Goal: Task Accomplishment & Management: Complete application form

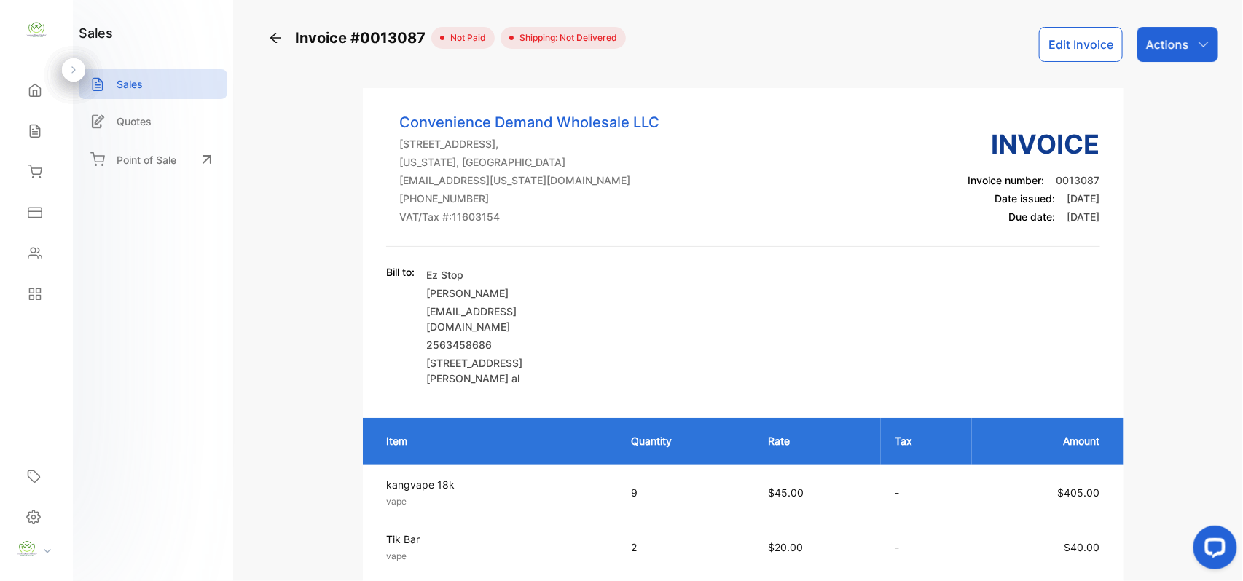
scroll to position [453, 0]
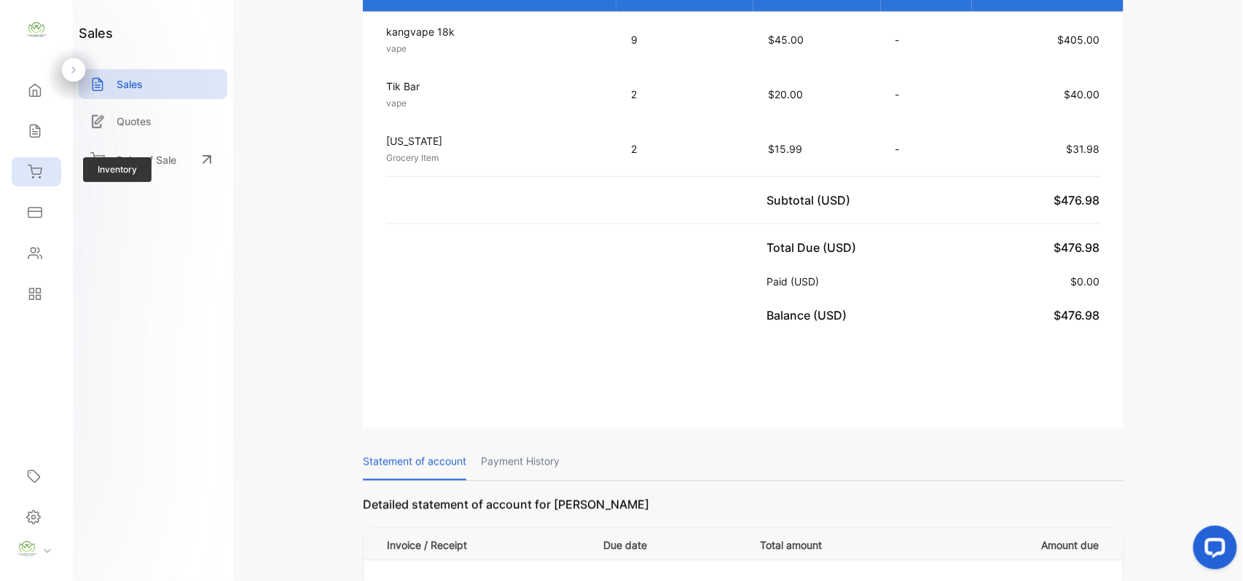
click at [36, 164] on div "Inventory" at bounding box center [37, 171] width 50 height 29
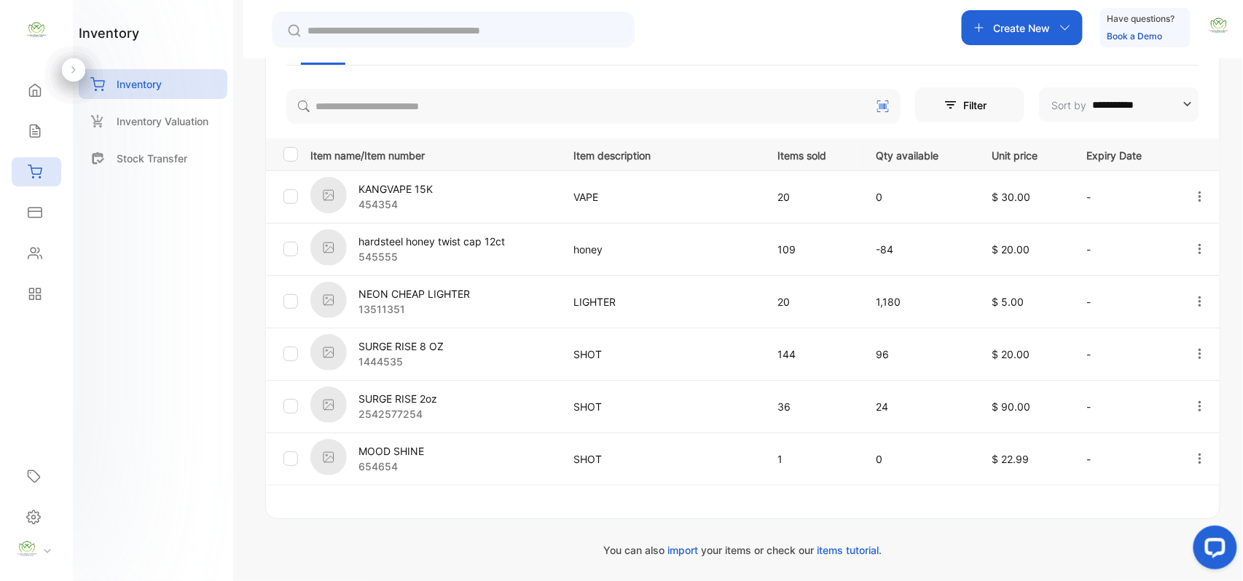
scroll to position [269, 0]
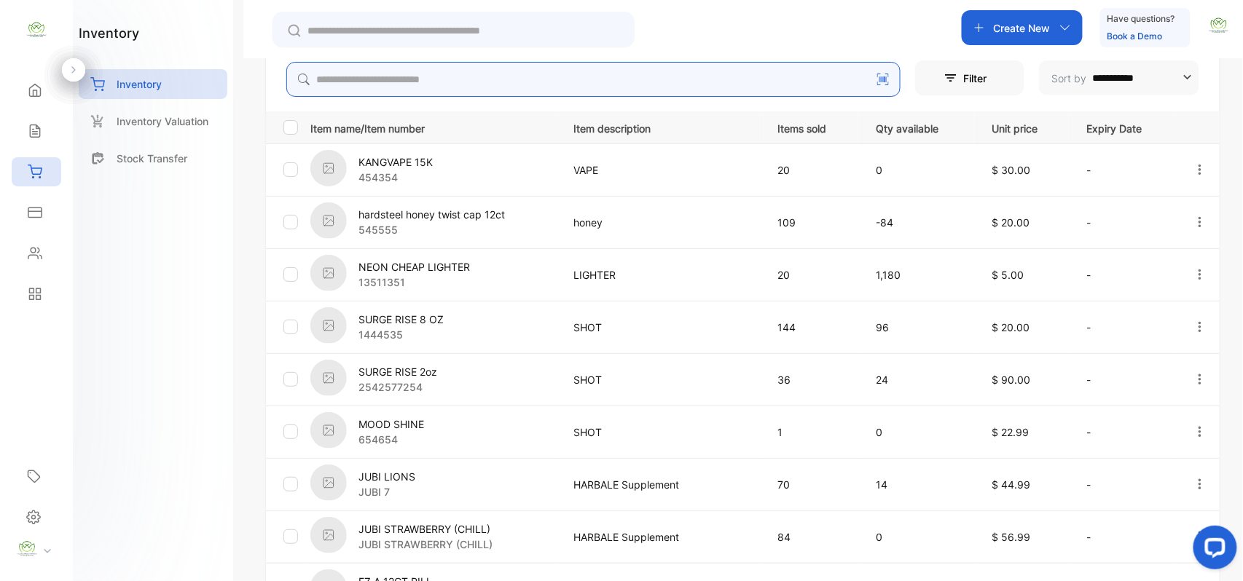
click at [715, 88] on input "search" at bounding box center [593, 79] width 614 height 35
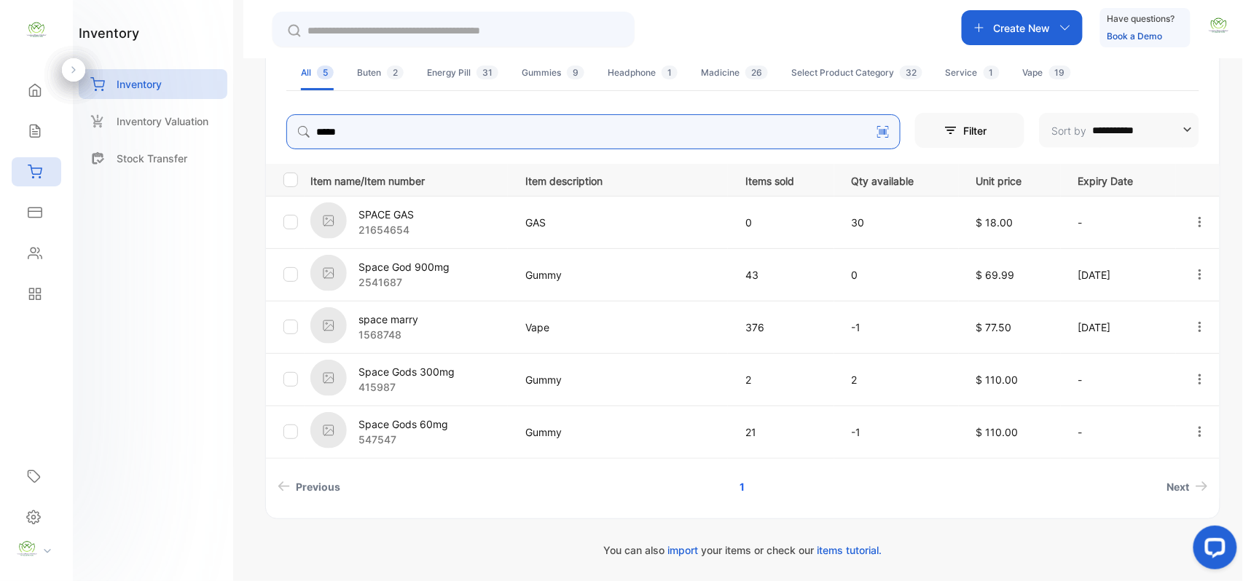
scroll to position [216, 0]
drag, startPoint x: 411, startPoint y: 114, endPoint x: 411, endPoint y: 126, distance: 11.7
click at [411, 126] on input "*****" at bounding box center [593, 131] width 614 height 35
type input "*"
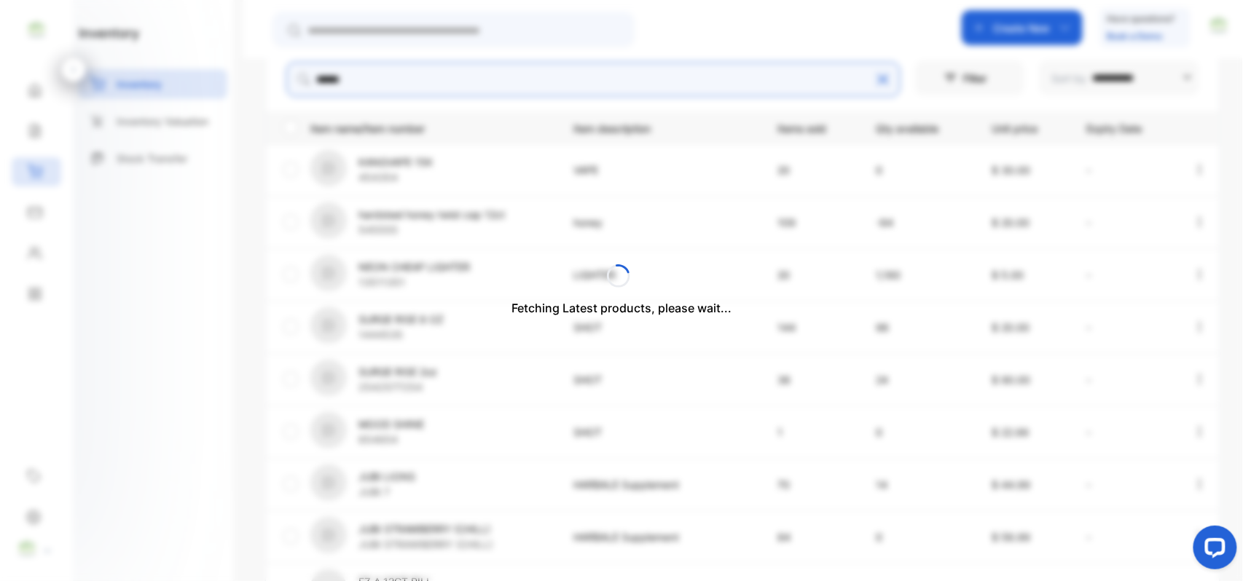
scroll to position [164, 0]
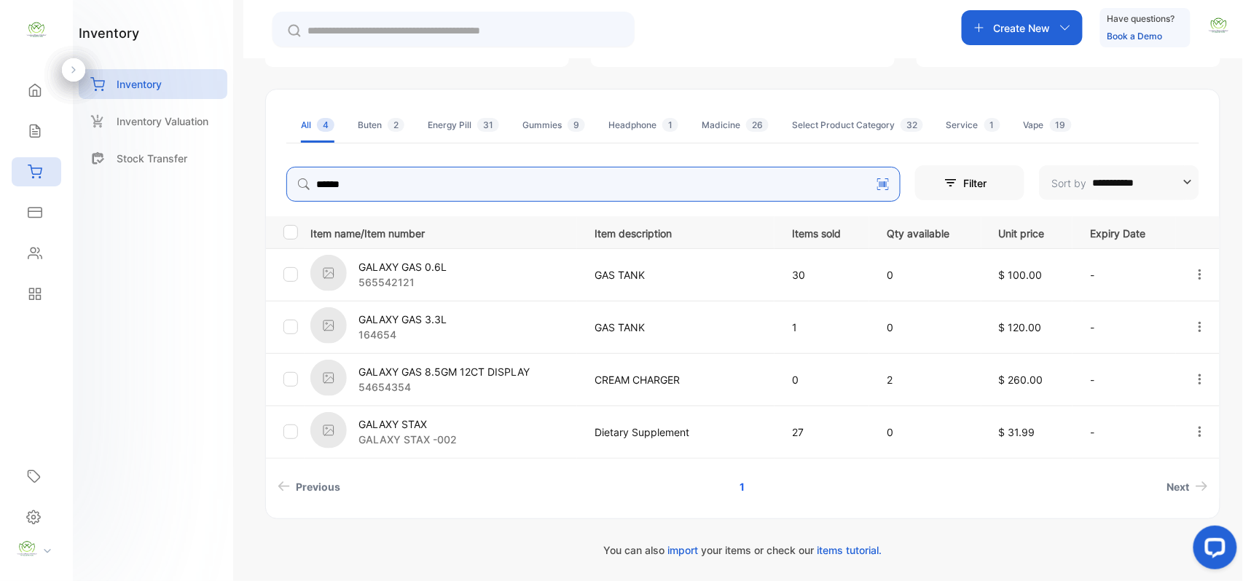
type input "******"
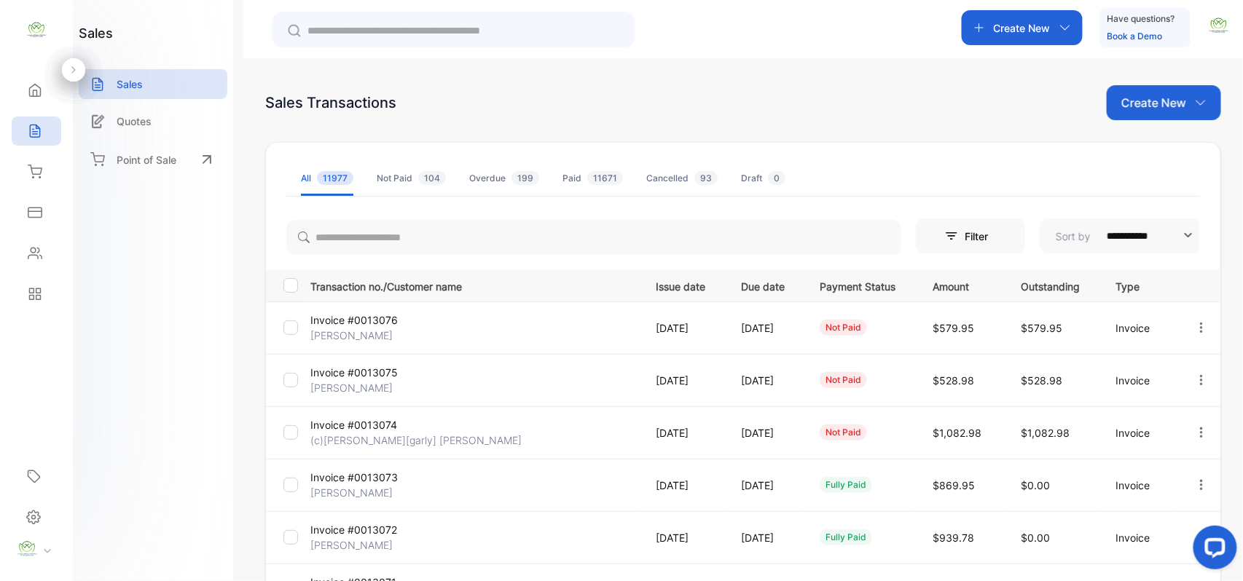
click at [1189, 105] on div "Create New" at bounding box center [1163, 102] width 114 height 35
click at [1141, 149] on div "Invoice" at bounding box center [1169, 150] width 102 height 29
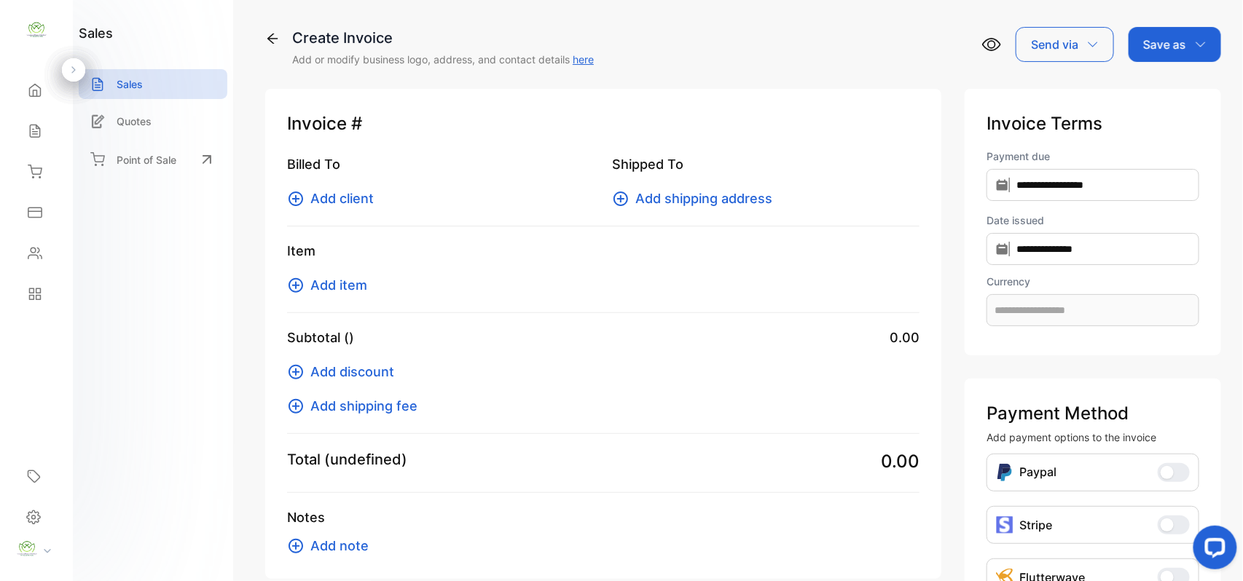
type input "**********"
click at [333, 187] on div "Billed To Add client" at bounding box center [440, 181] width 307 height 54
click at [339, 196] on span "Add client" at bounding box center [341, 199] width 63 height 20
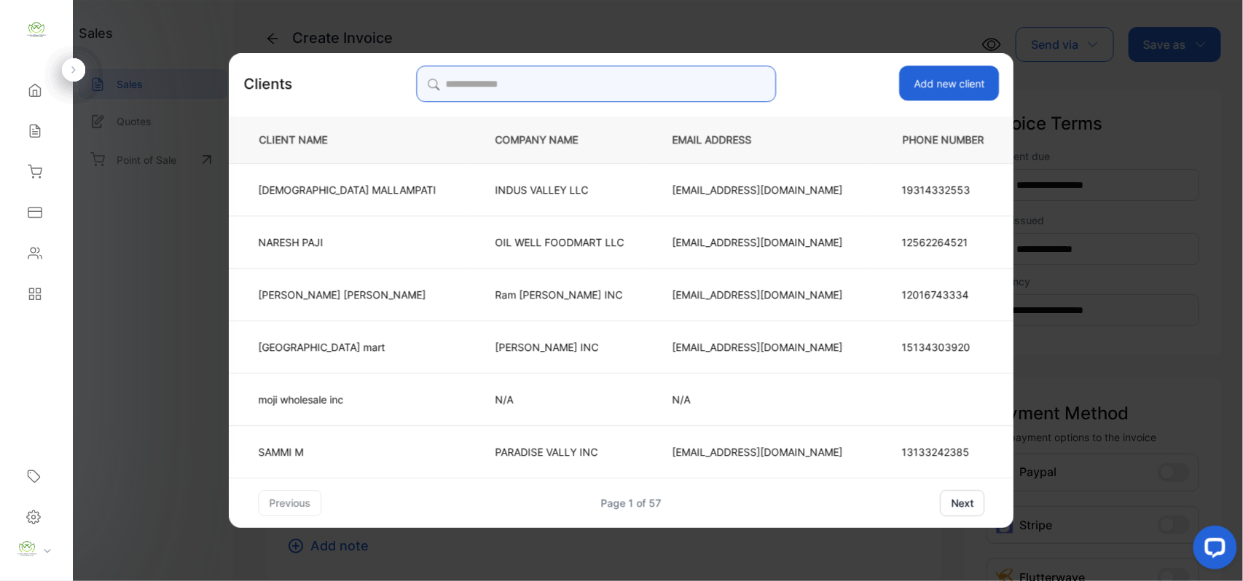
click at [645, 79] on input "search" at bounding box center [596, 84] width 360 height 36
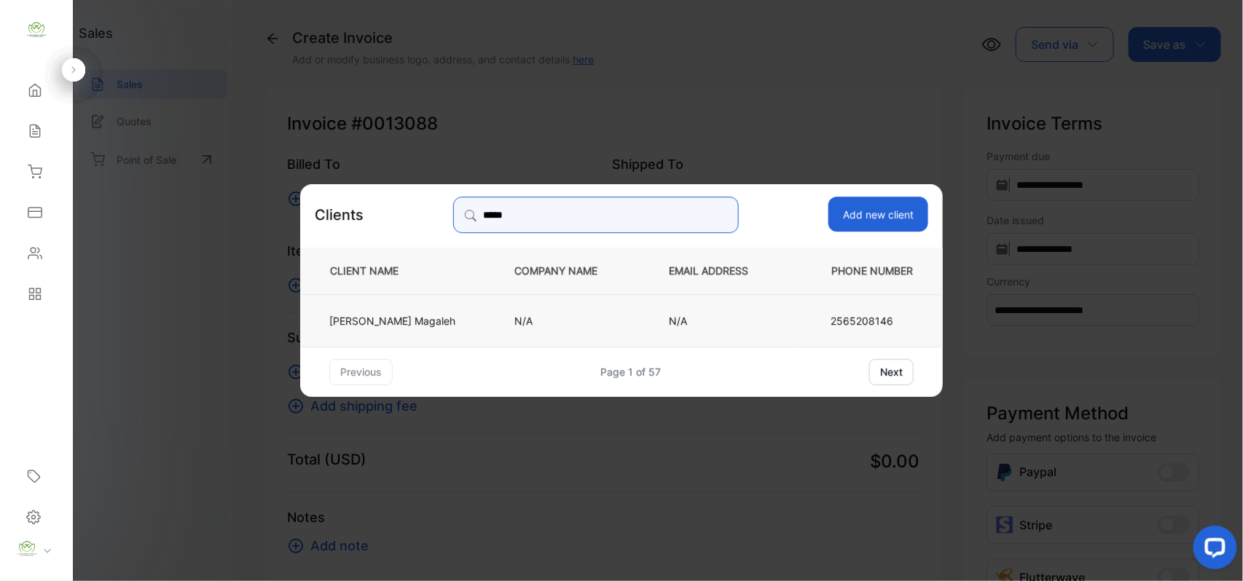
type input "*****"
drag, startPoint x: 545, startPoint y: 313, endPoint x: 460, endPoint y: 337, distance: 87.7
click at [545, 315] on p "N/A" at bounding box center [567, 319] width 106 height 15
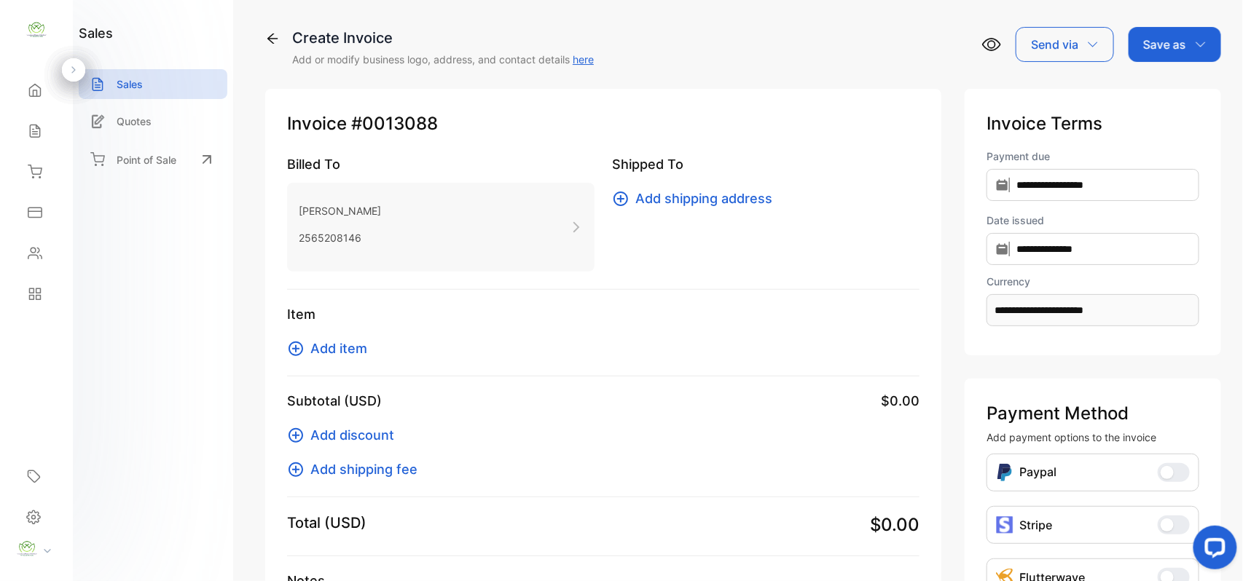
click at [347, 348] on span "Add item" at bounding box center [338, 349] width 57 height 20
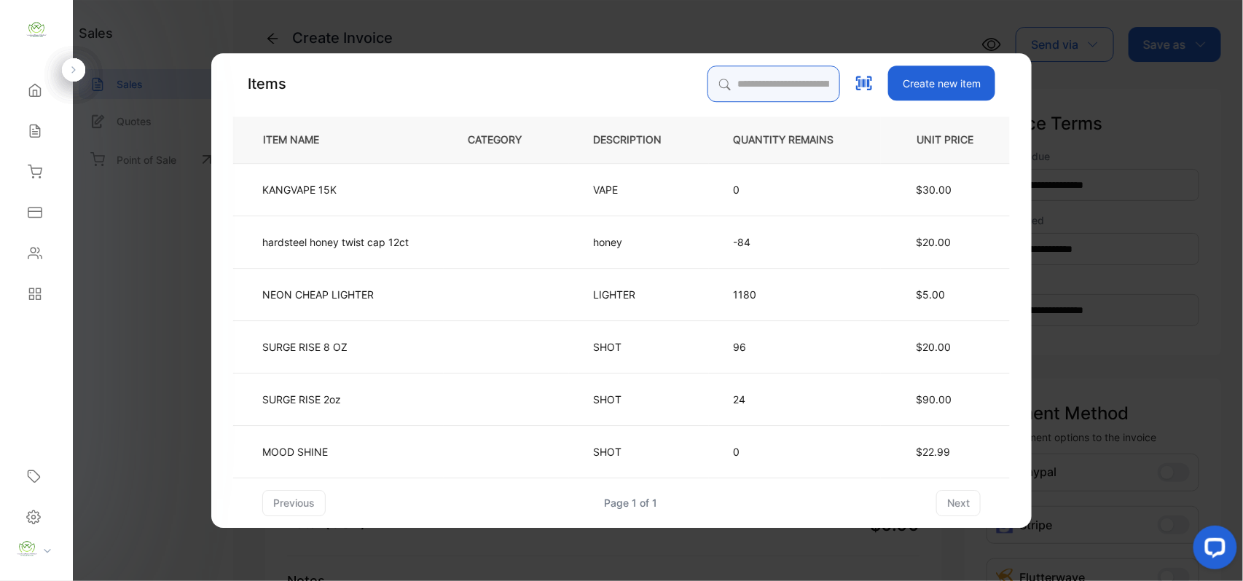
click at [791, 79] on input "search" at bounding box center [773, 84] width 133 height 36
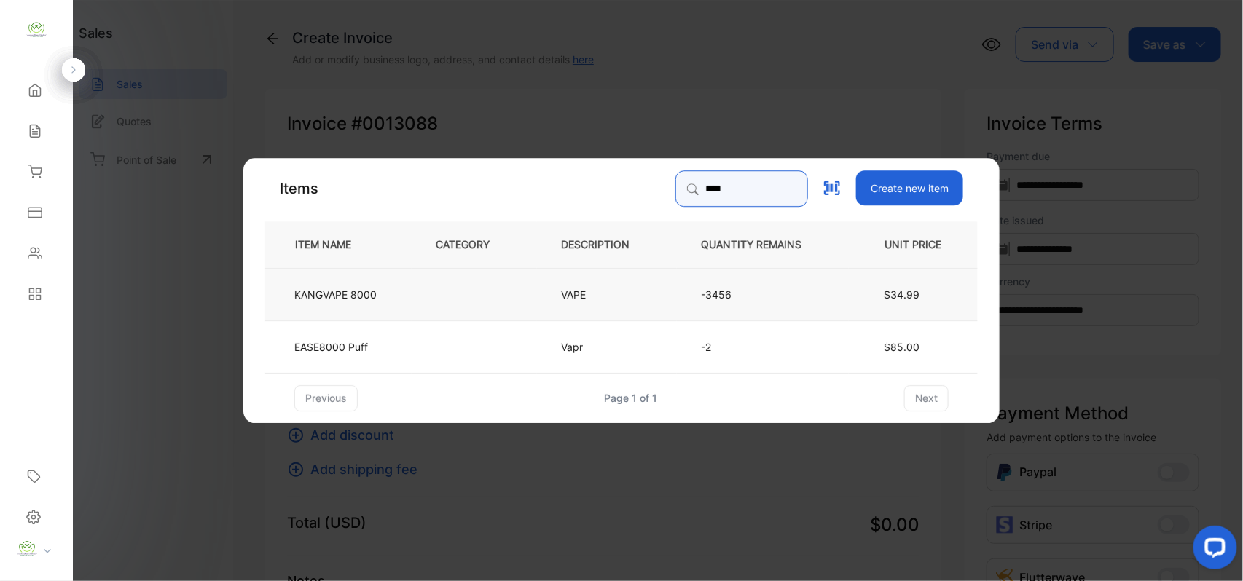
type input "****"
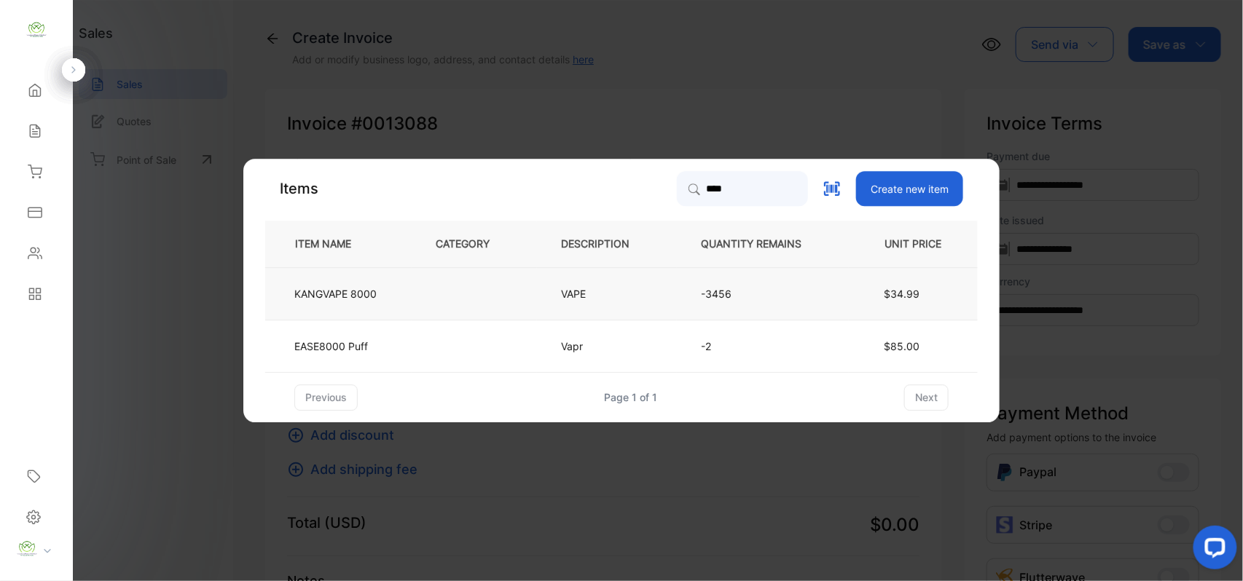
click at [526, 299] on td at bounding box center [474, 293] width 125 height 52
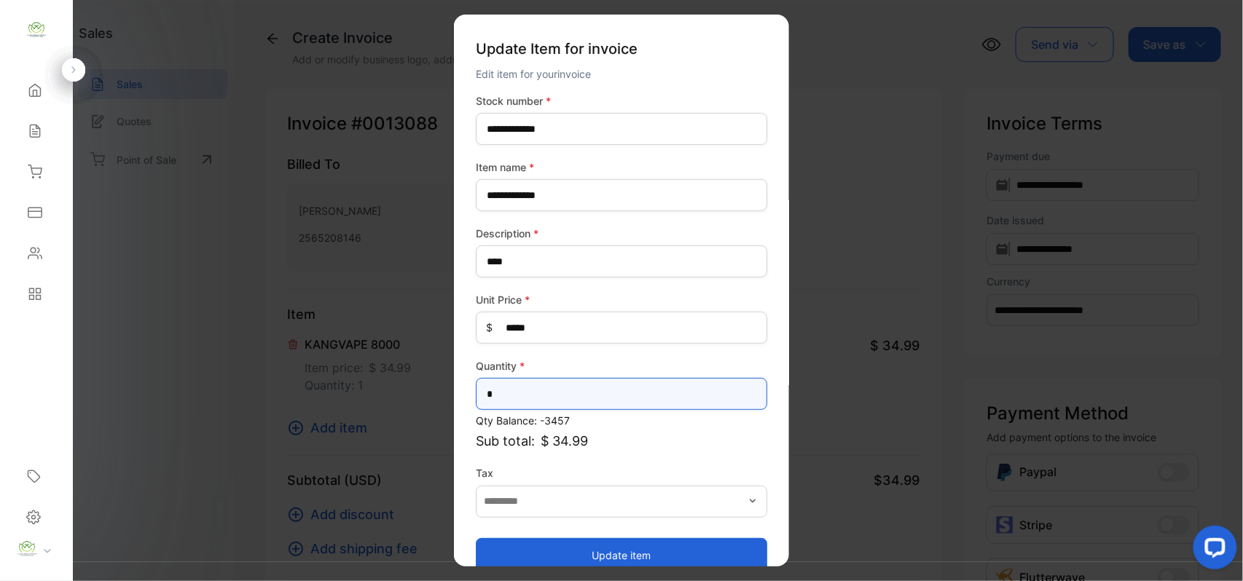
click at [543, 392] on input "*" at bounding box center [621, 394] width 291 height 32
type input "*"
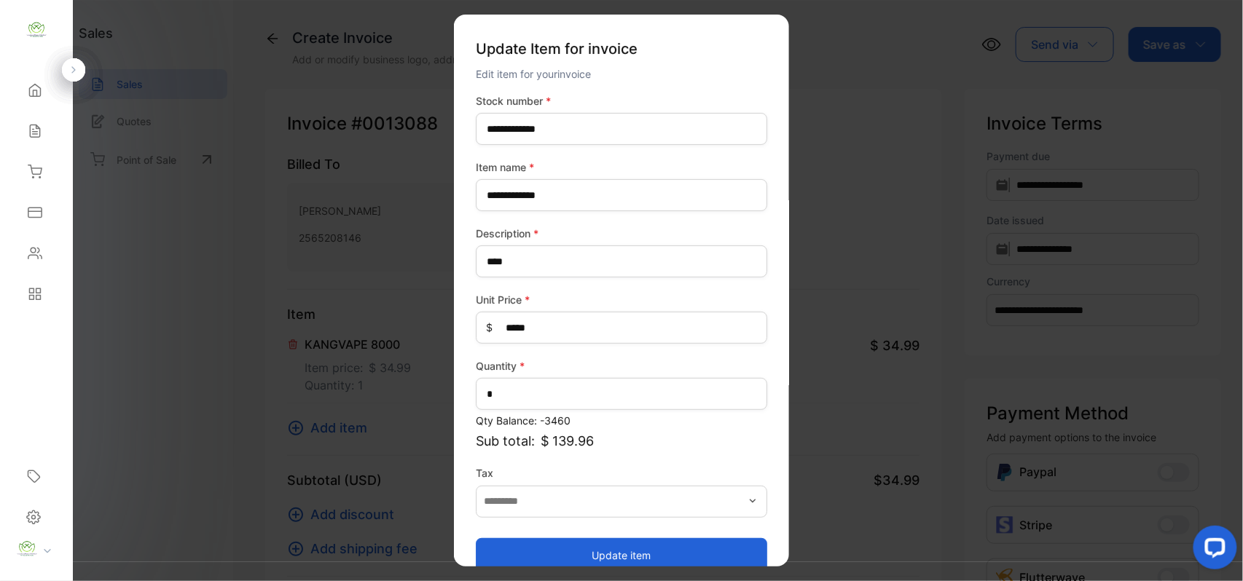
drag, startPoint x: 558, startPoint y: 557, endPoint x: 546, endPoint y: 530, distance: 29.7
click at [555, 542] on button "Update item" at bounding box center [621, 555] width 291 height 35
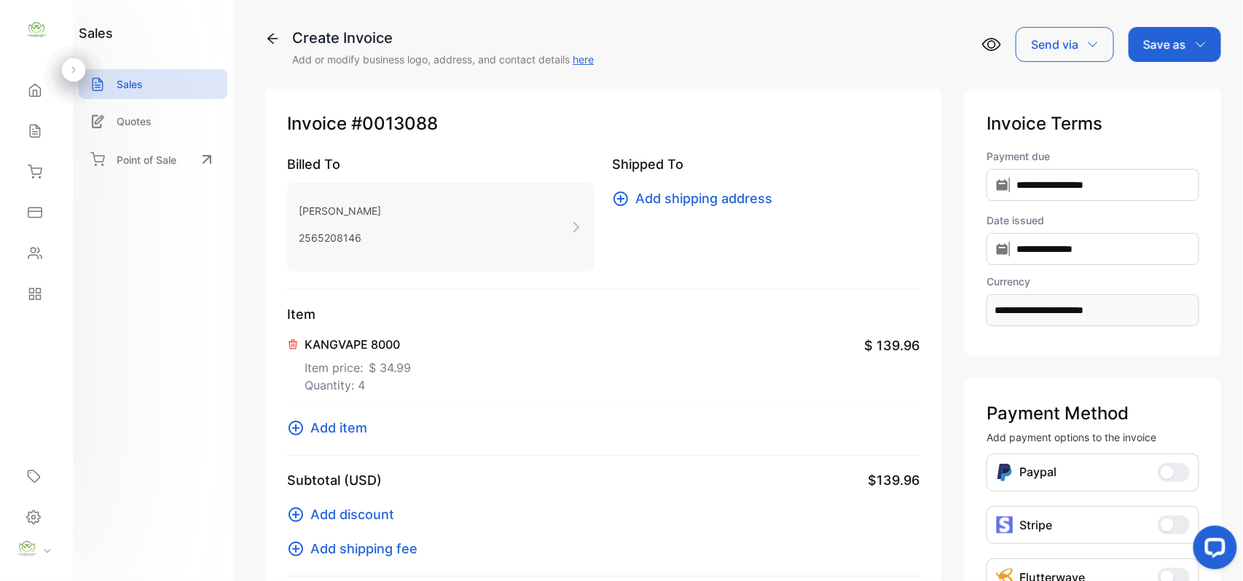
click at [365, 426] on span "Add item" at bounding box center [338, 428] width 57 height 20
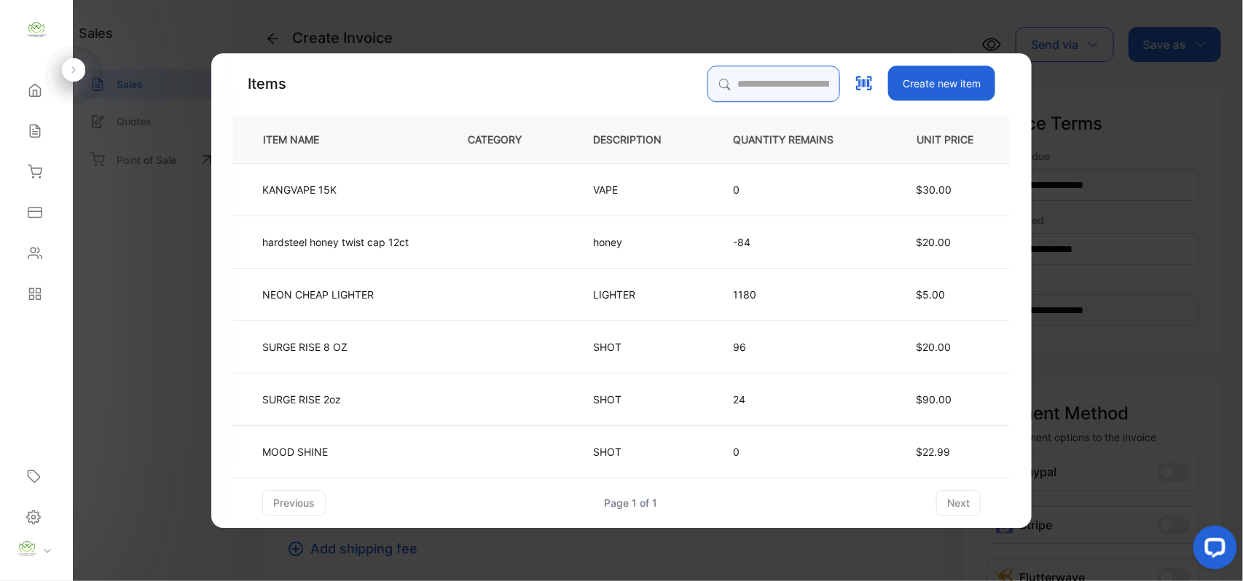
click at [741, 83] on input "search" at bounding box center [773, 84] width 133 height 36
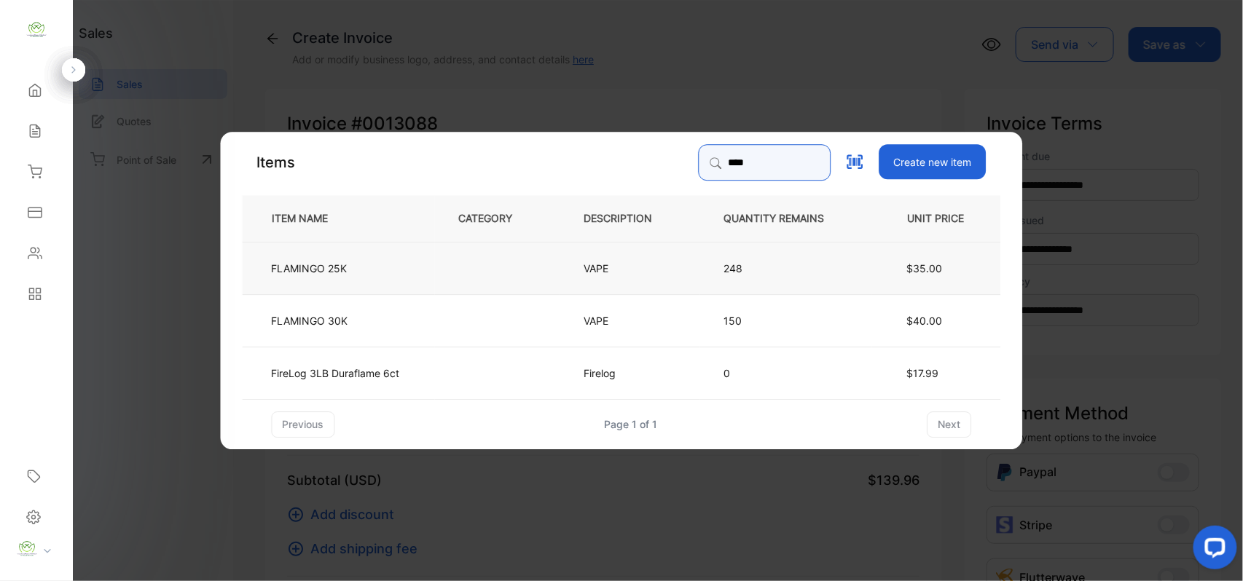
type input "****"
click at [386, 268] on td "FLAMINGO 25K" at bounding box center [339, 267] width 192 height 52
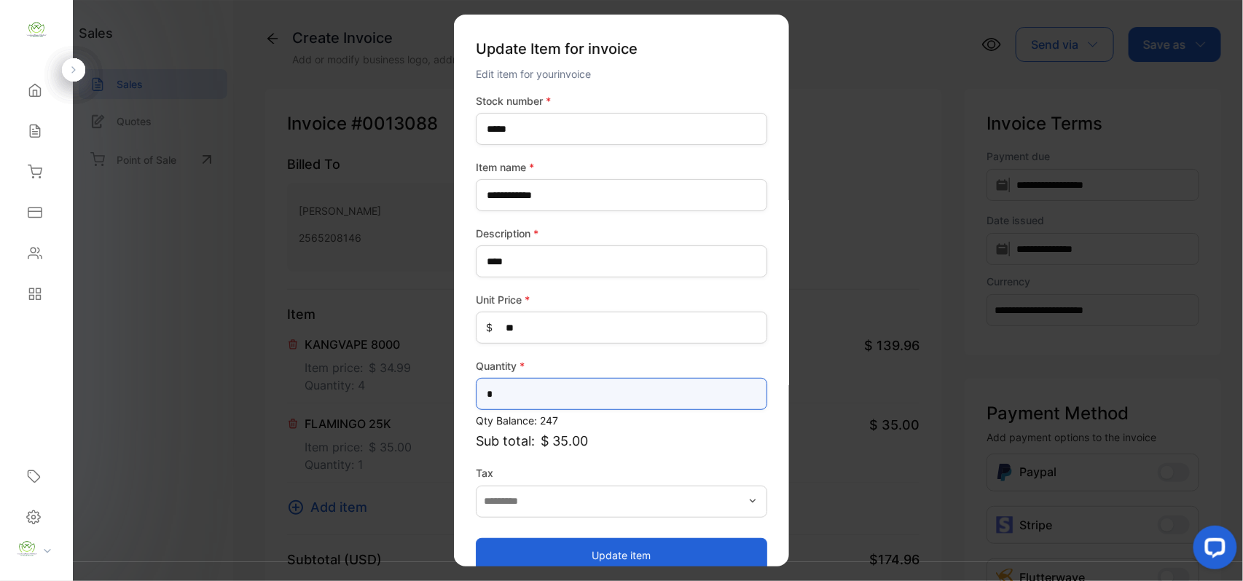
click at [516, 394] on input "*" at bounding box center [621, 394] width 291 height 32
type input "*"
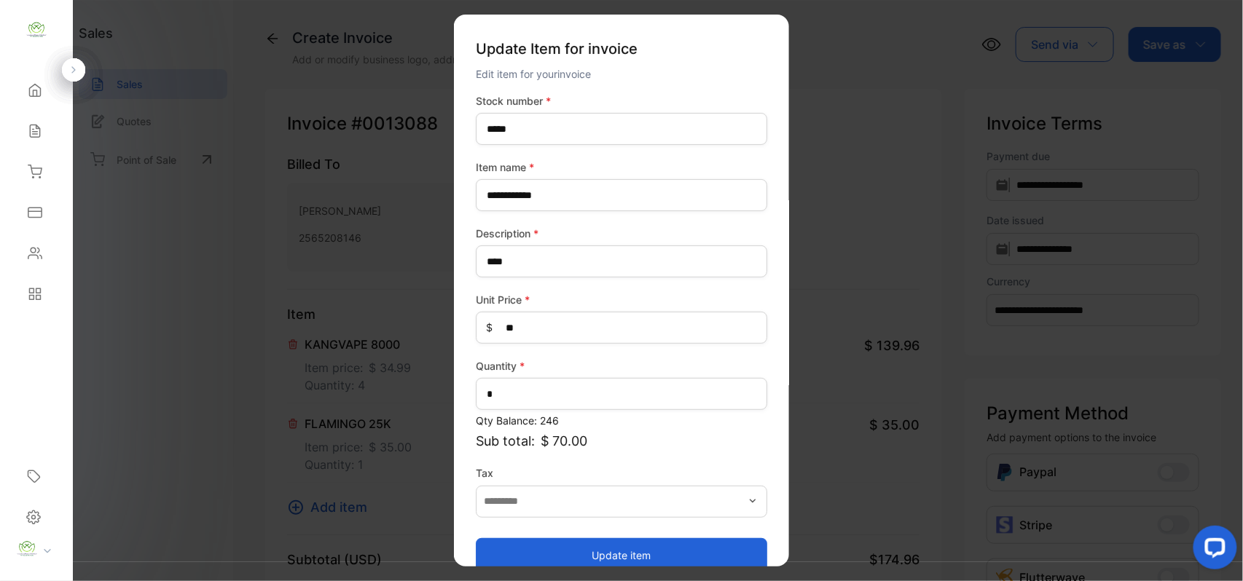
click at [524, 545] on button "Update item" at bounding box center [621, 555] width 291 height 35
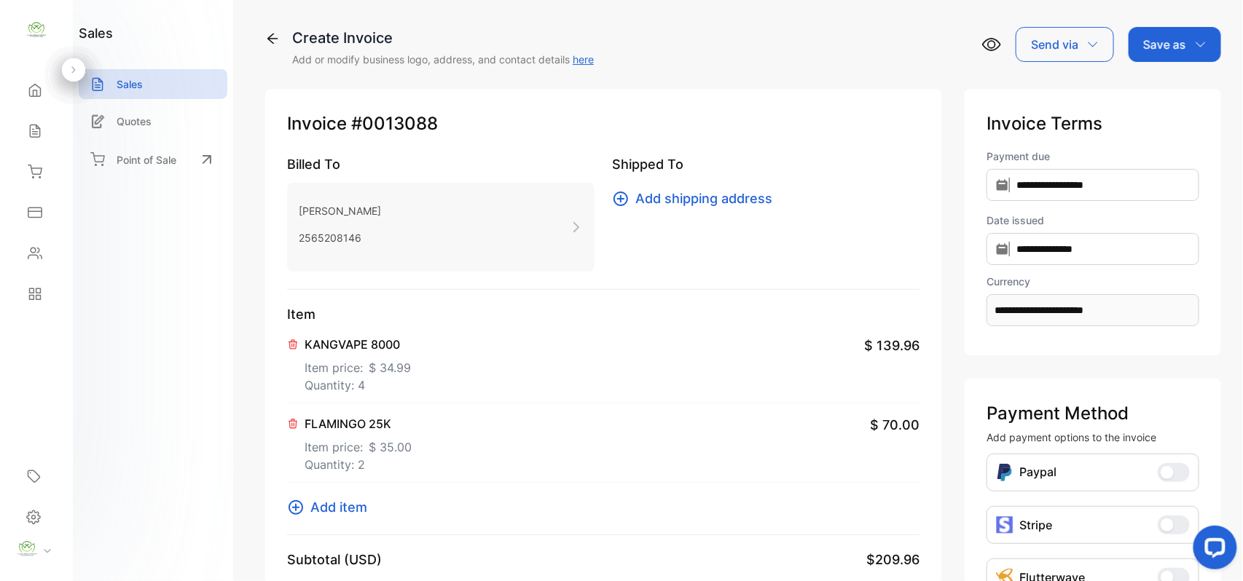
drag, startPoint x: 328, startPoint y: 500, endPoint x: 330, endPoint y: 481, distance: 19.1
click at [328, 496] on div "Item KANGVAPE 8000 Item price: $ 34.99 Quantity: 4 $ 139.96 FLAMINGO 25K Item p…" at bounding box center [603, 419] width 632 height 231
click at [326, 505] on span "Add item" at bounding box center [338, 508] width 57 height 20
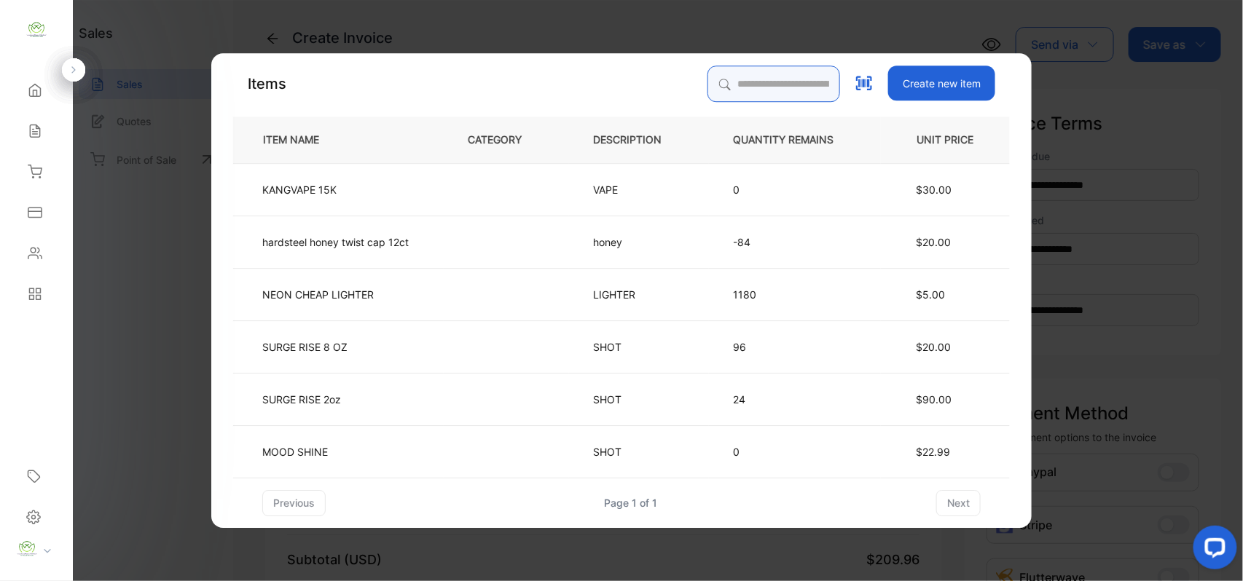
click at [707, 79] on input "search" at bounding box center [773, 84] width 133 height 36
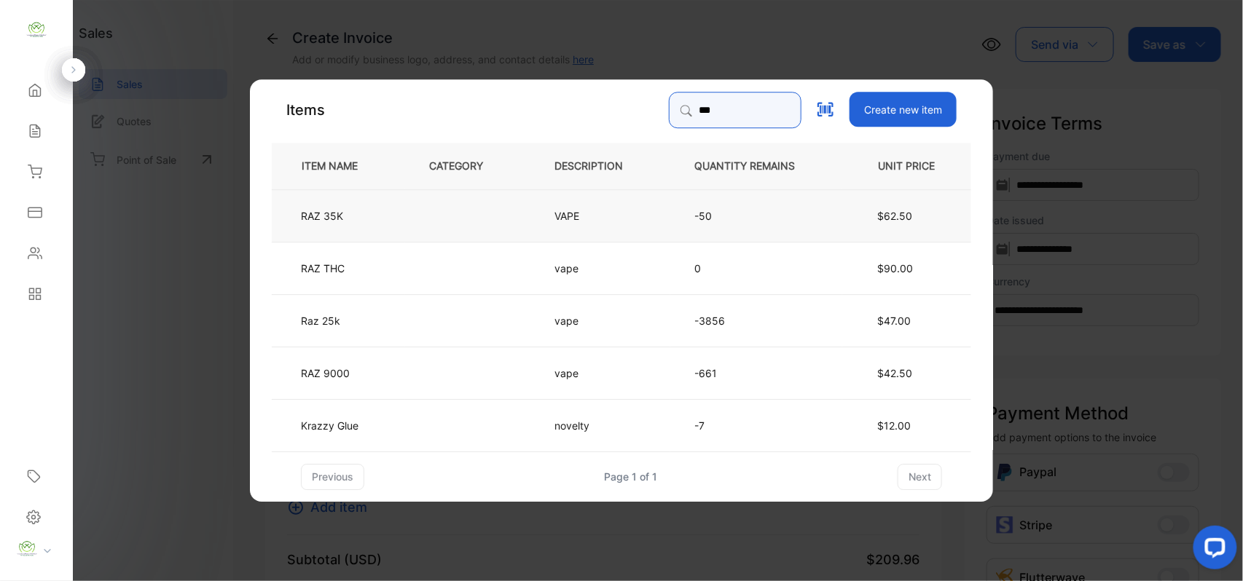
type input "***"
click at [471, 205] on td at bounding box center [467, 215] width 125 height 52
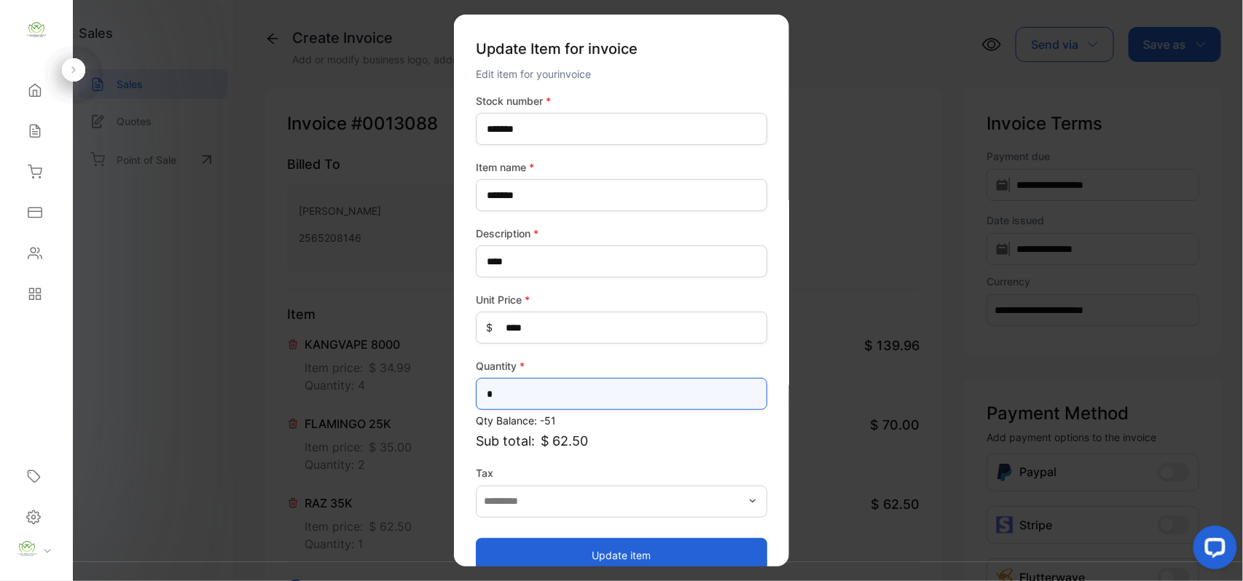
click at [587, 393] on input "*" at bounding box center [621, 394] width 291 height 32
type input "*"
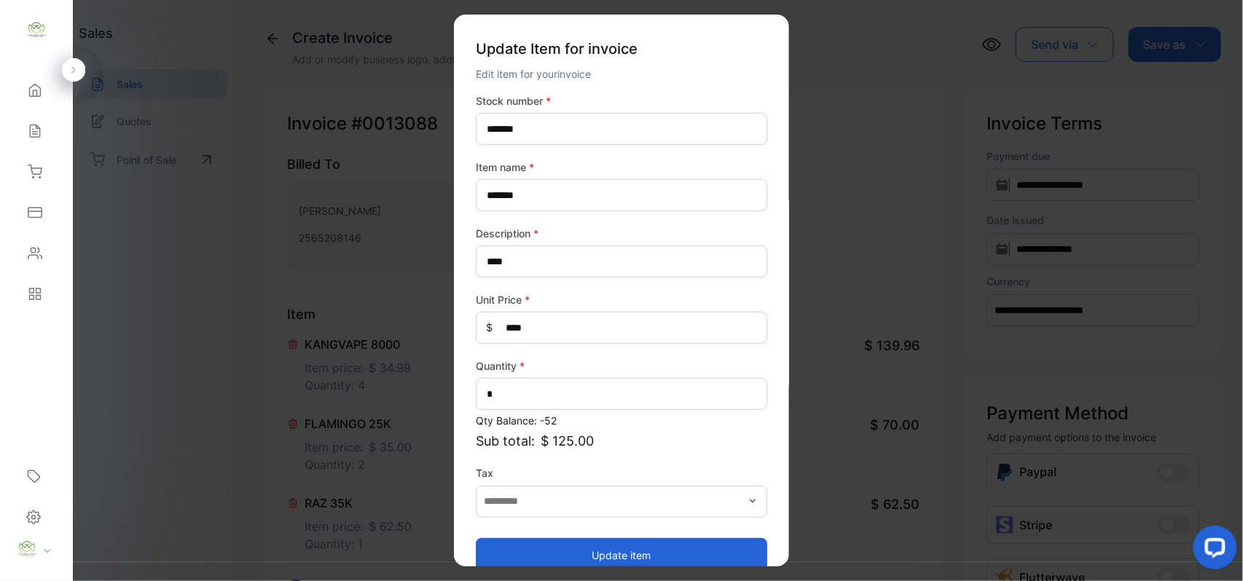
click at [560, 548] on button "Update item" at bounding box center [621, 555] width 291 height 35
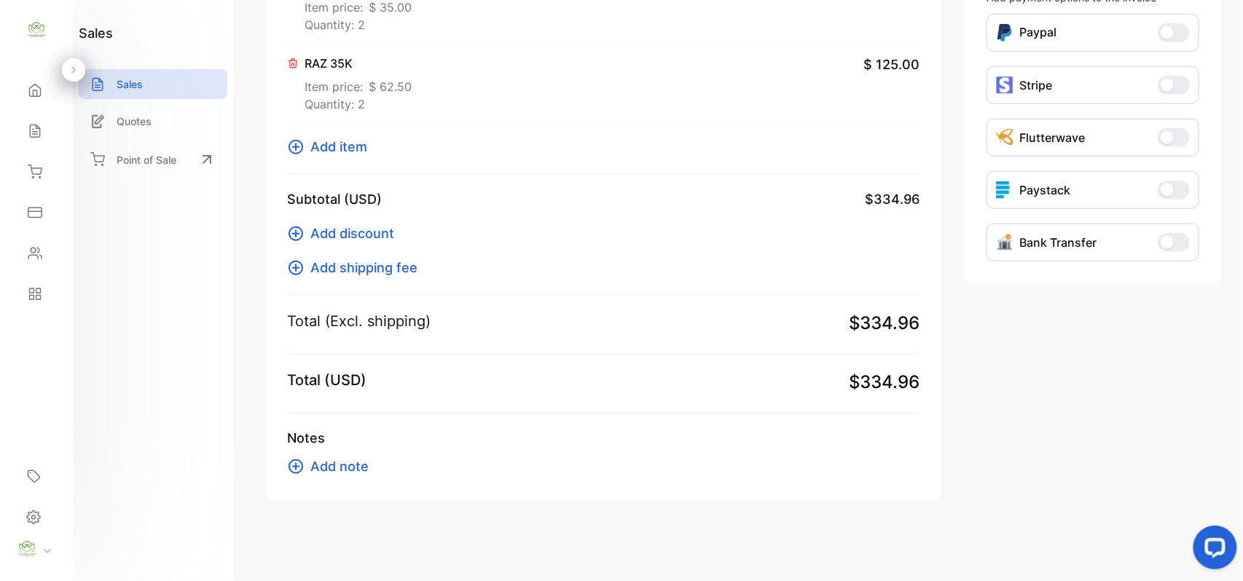
scroll to position [441, 0]
click at [351, 152] on span "Add item" at bounding box center [338, 147] width 57 height 20
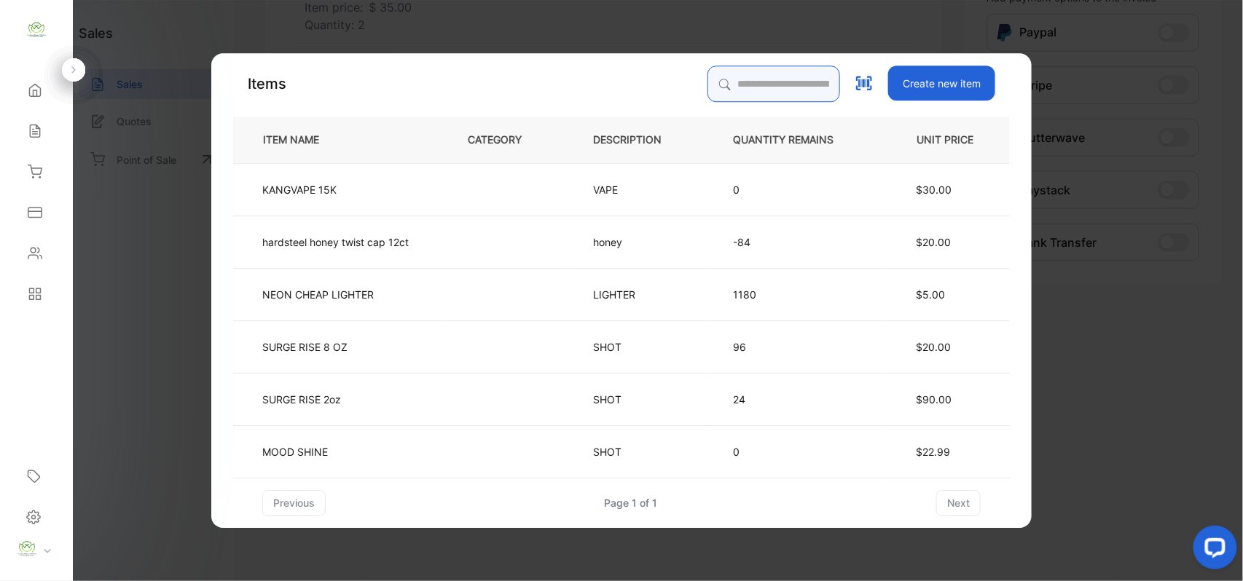
click at [753, 83] on input "search" at bounding box center [773, 84] width 133 height 36
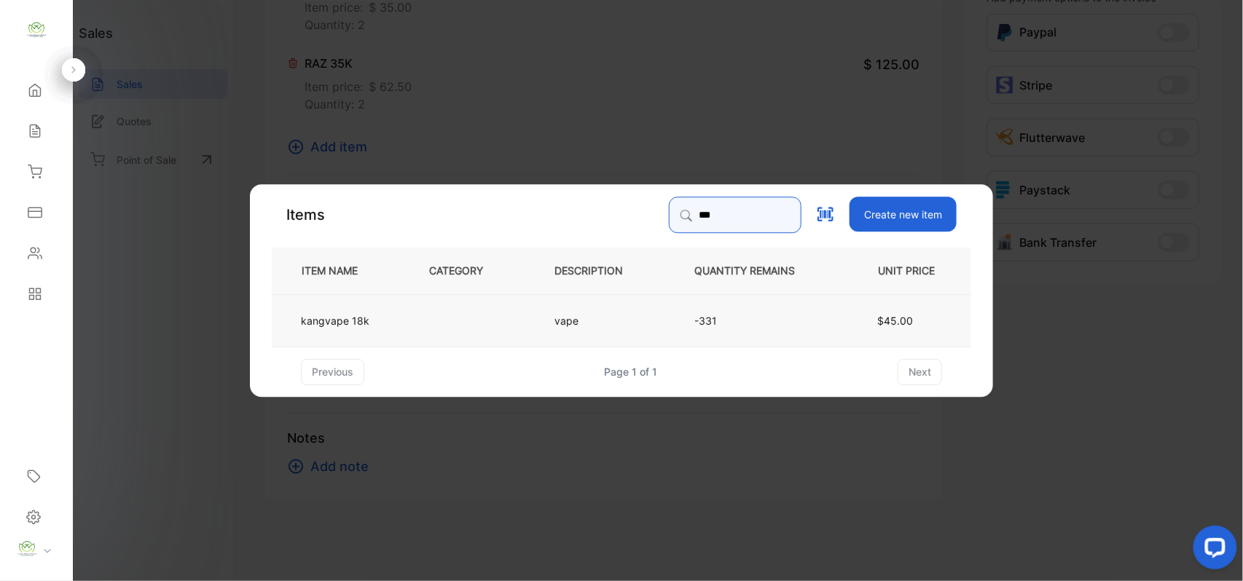
type input "***"
click at [514, 313] on td at bounding box center [467, 320] width 125 height 52
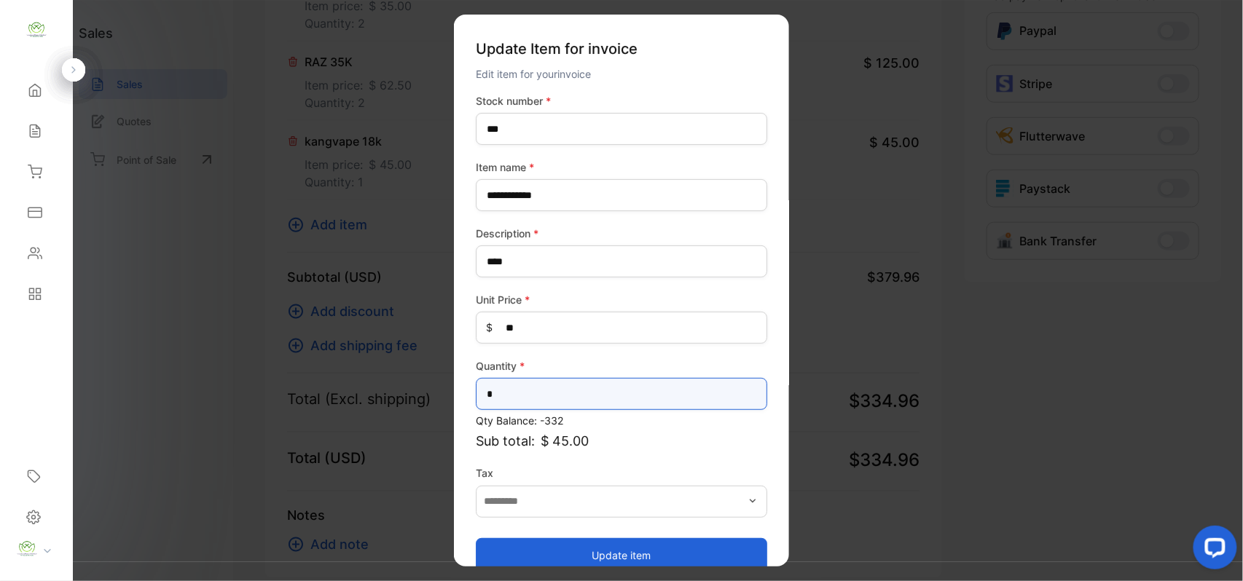
click at [559, 400] on input "*" at bounding box center [621, 394] width 291 height 32
type input "*"
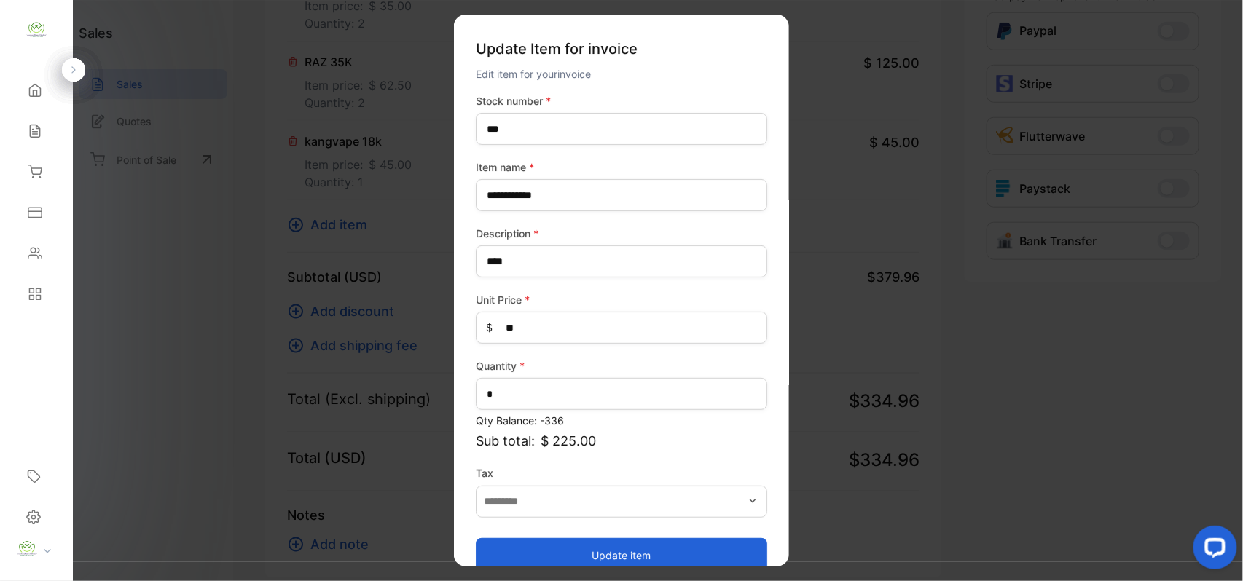
click at [584, 551] on button "Update item" at bounding box center [621, 555] width 291 height 35
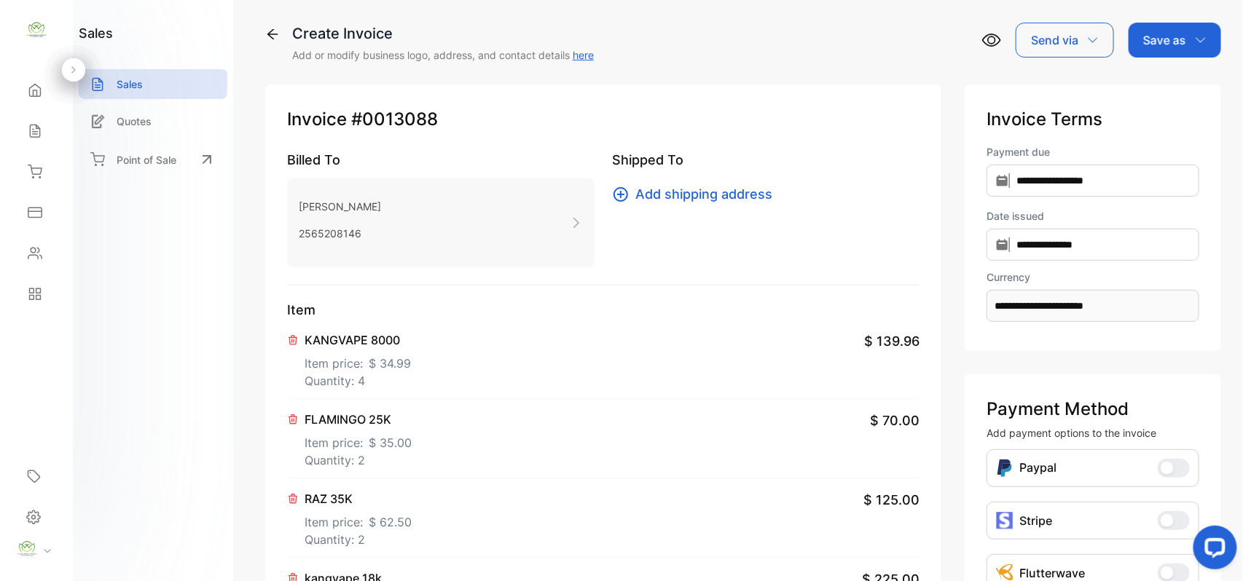
scroll to position [0, 0]
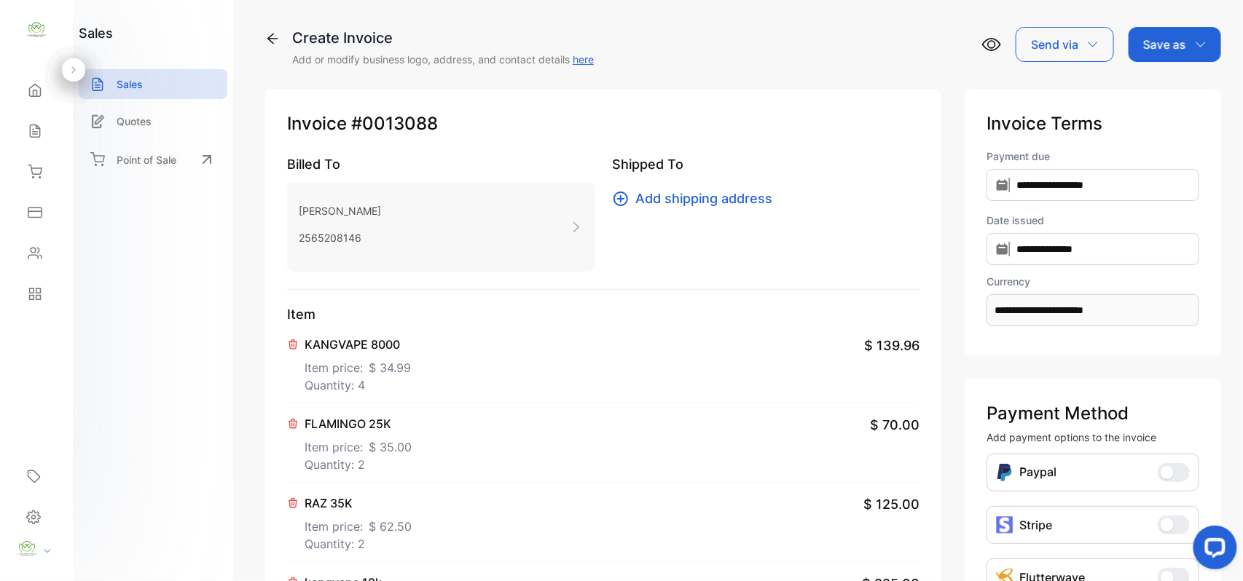
click at [1184, 42] on div "Save as" at bounding box center [1174, 44] width 93 height 35
click at [1181, 72] on div "Invoice" at bounding box center [1171, 95] width 84 height 46
click at [1171, 88] on div "Invoice" at bounding box center [1171, 92] width 84 height 29
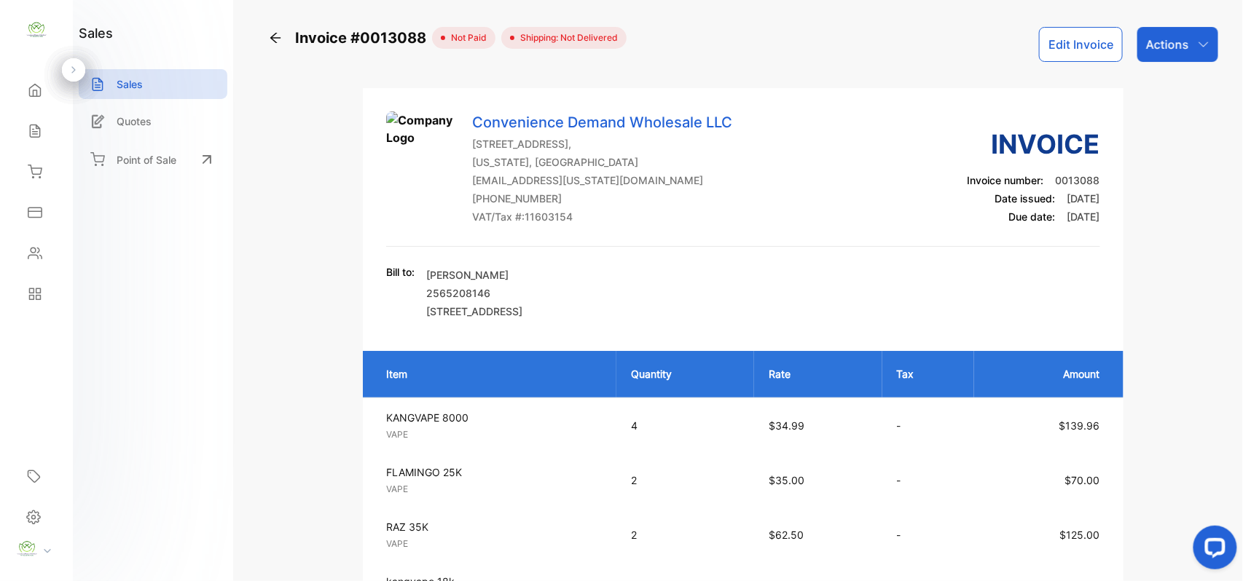
drag, startPoint x: 1160, startPoint y: 42, endPoint x: 1154, endPoint y: 47, distance: 8.8
click at [1160, 42] on p "Actions" at bounding box center [1167, 44] width 43 height 17
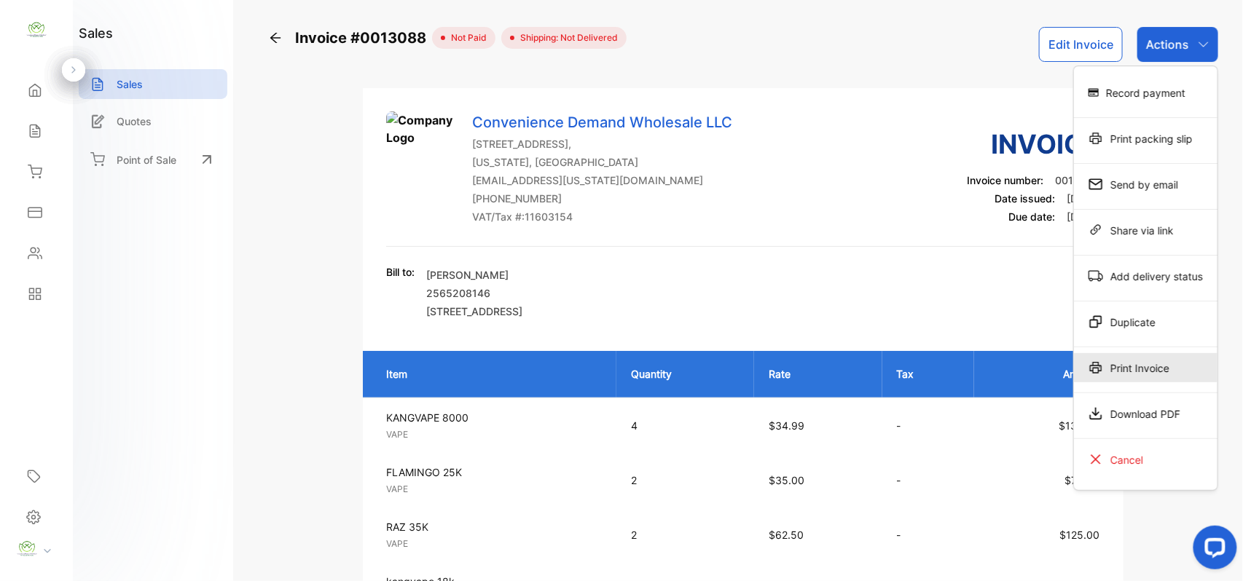
click at [1158, 376] on div "Print Invoice" at bounding box center [1145, 367] width 143 height 29
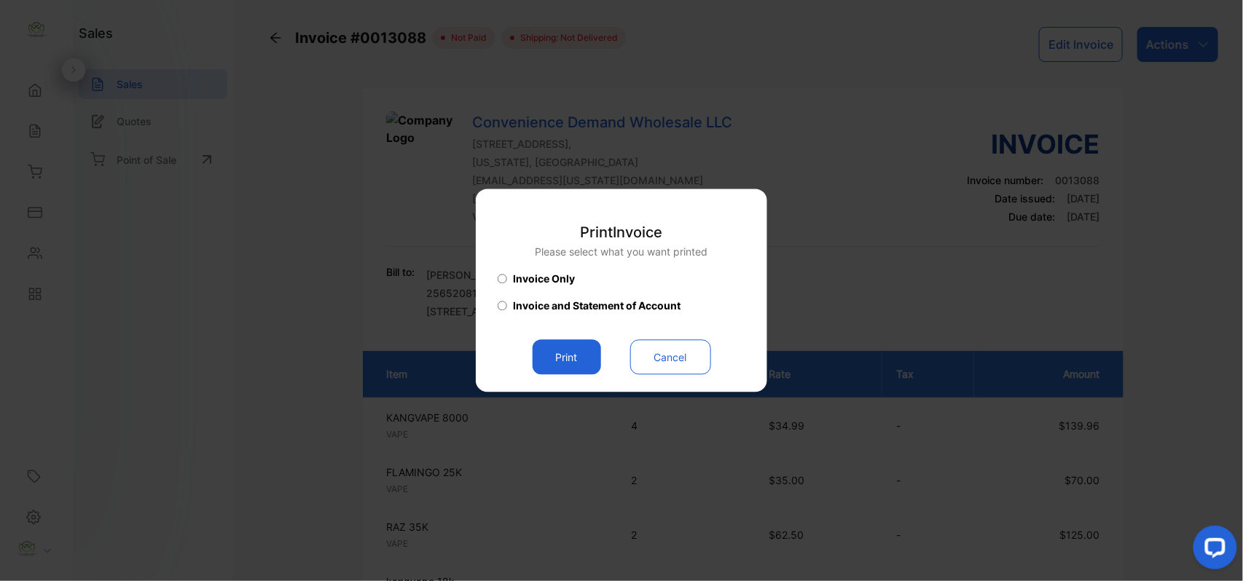
click at [554, 354] on button "Print" at bounding box center [566, 357] width 68 height 35
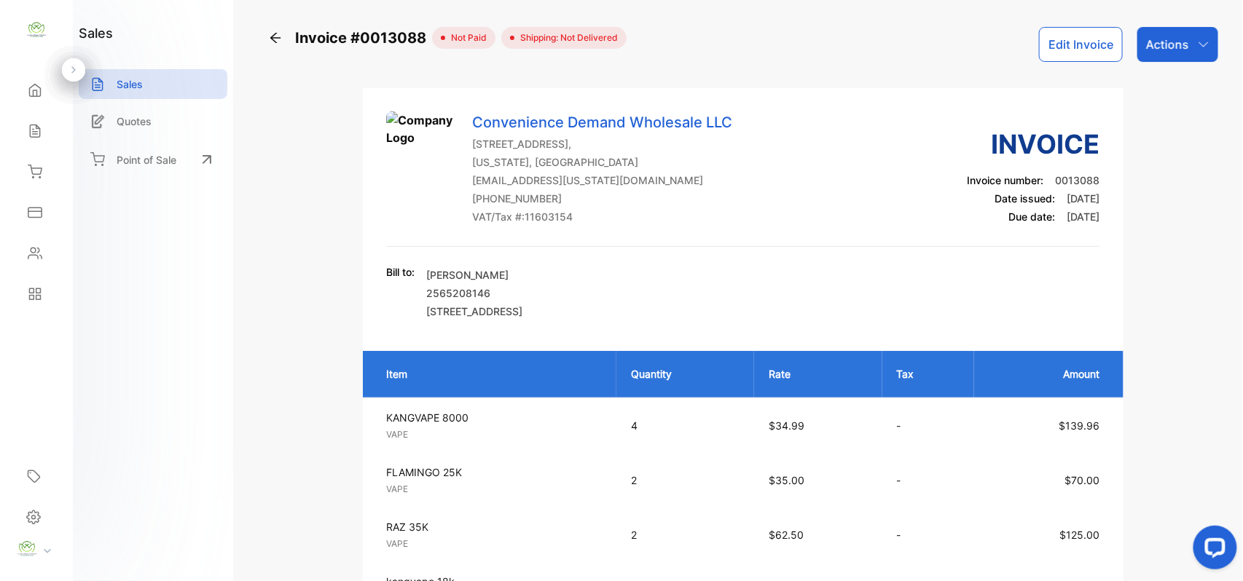
click at [1082, 45] on button "Edit Invoice" at bounding box center [1081, 44] width 84 height 35
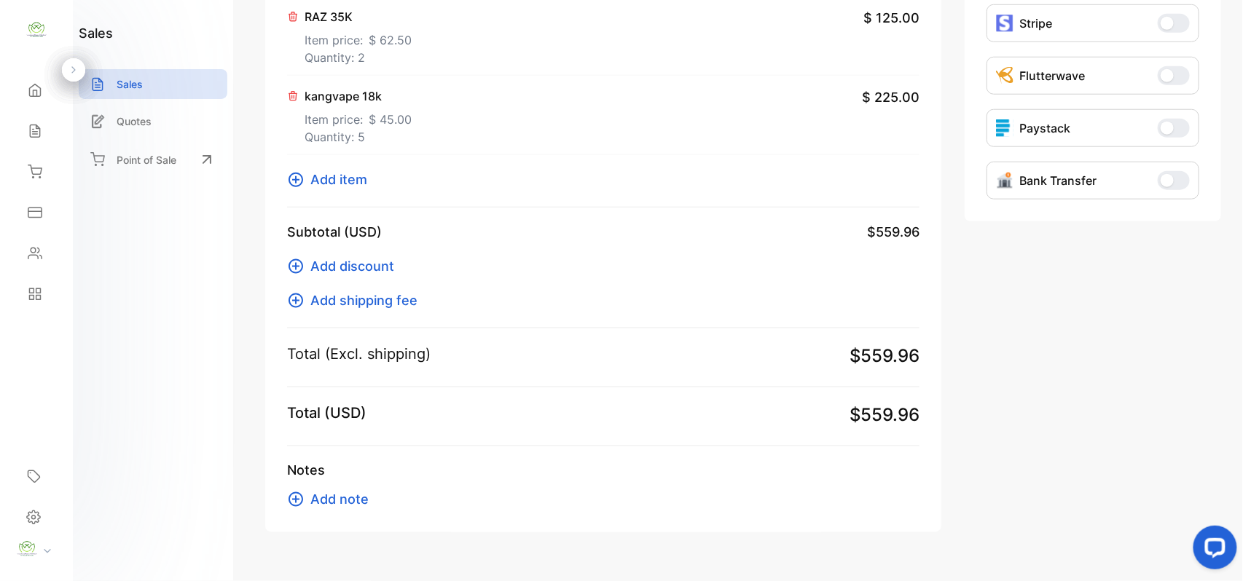
scroll to position [536, 0]
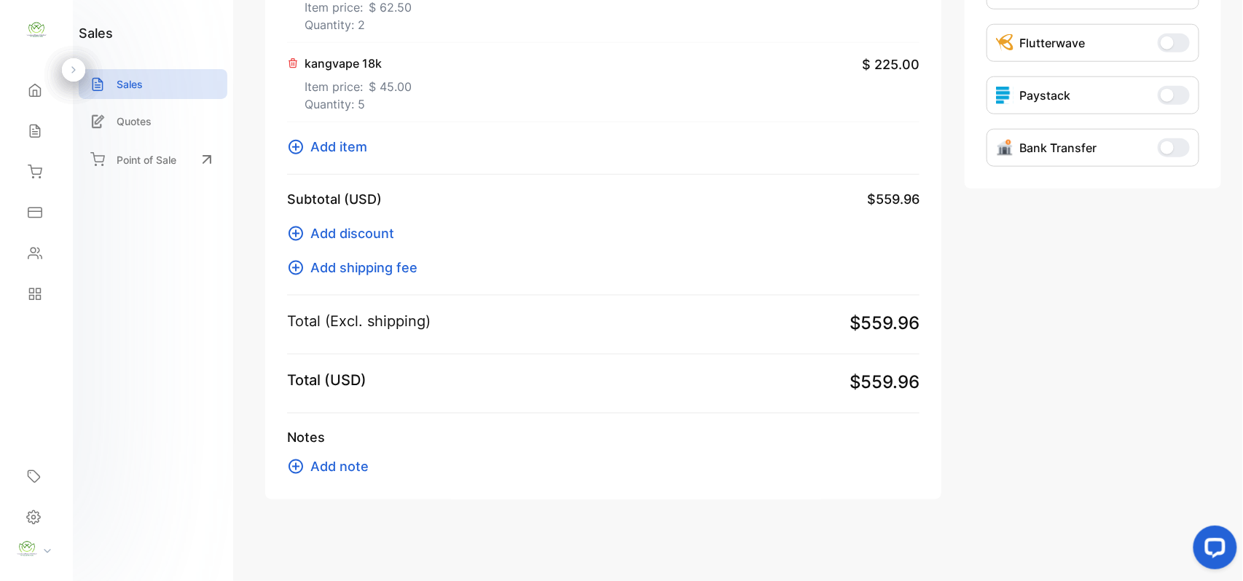
type input "**********"
click at [353, 153] on span "Add item" at bounding box center [338, 147] width 57 height 20
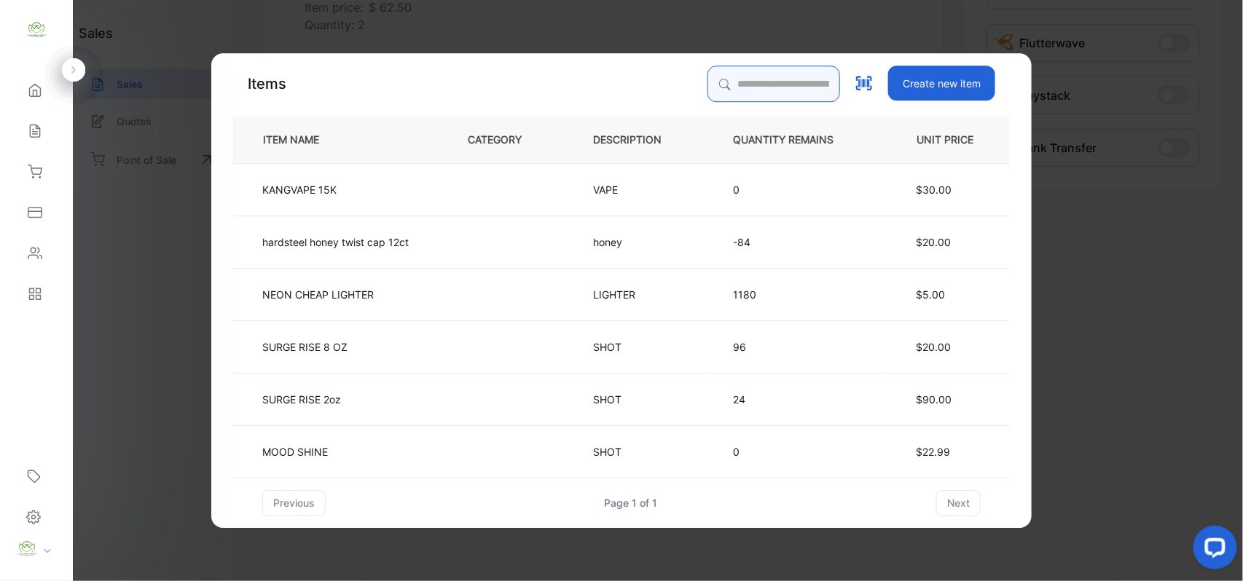
click at [727, 73] on input "search" at bounding box center [773, 84] width 133 height 36
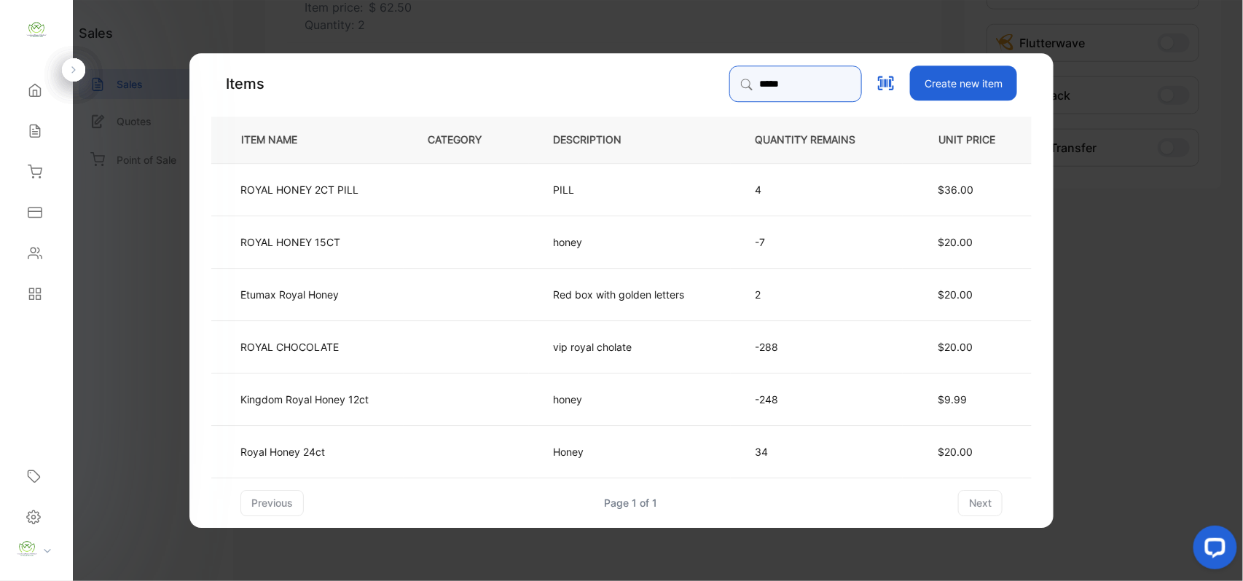
type input "*****"
click at [409, 456] on td at bounding box center [466, 451] width 125 height 52
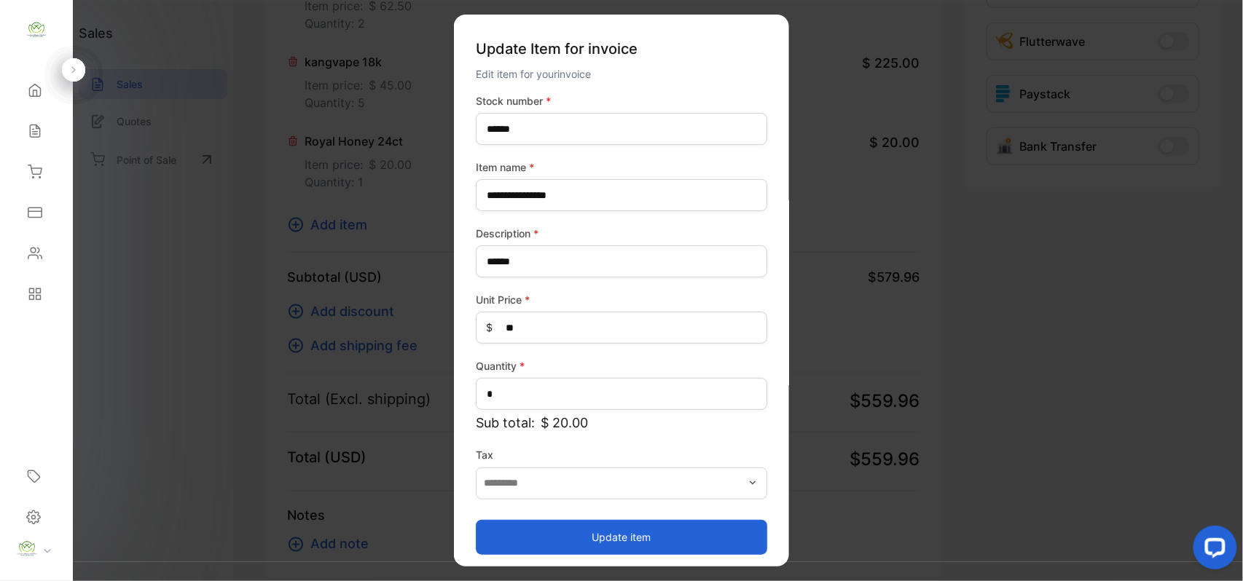
drag, startPoint x: 572, startPoint y: 540, endPoint x: 1066, endPoint y: 412, distance: 511.1
click at [596, 513] on div "Update item" at bounding box center [621, 530] width 291 height 50
click at [731, 537] on button "Update item" at bounding box center [621, 536] width 291 height 35
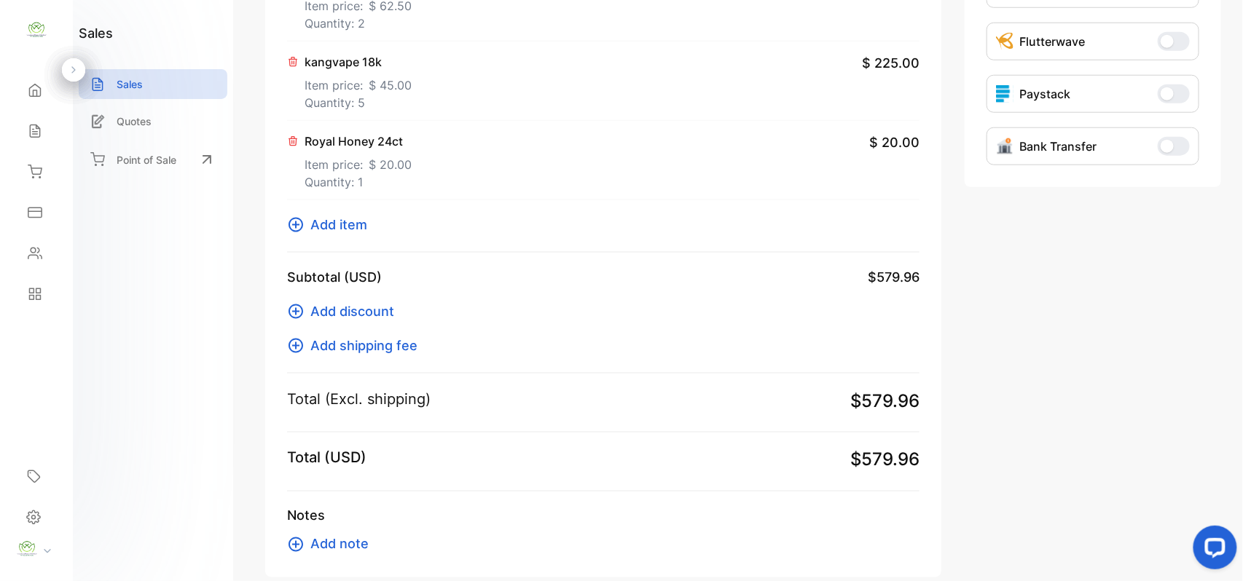
scroll to position [0, 0]
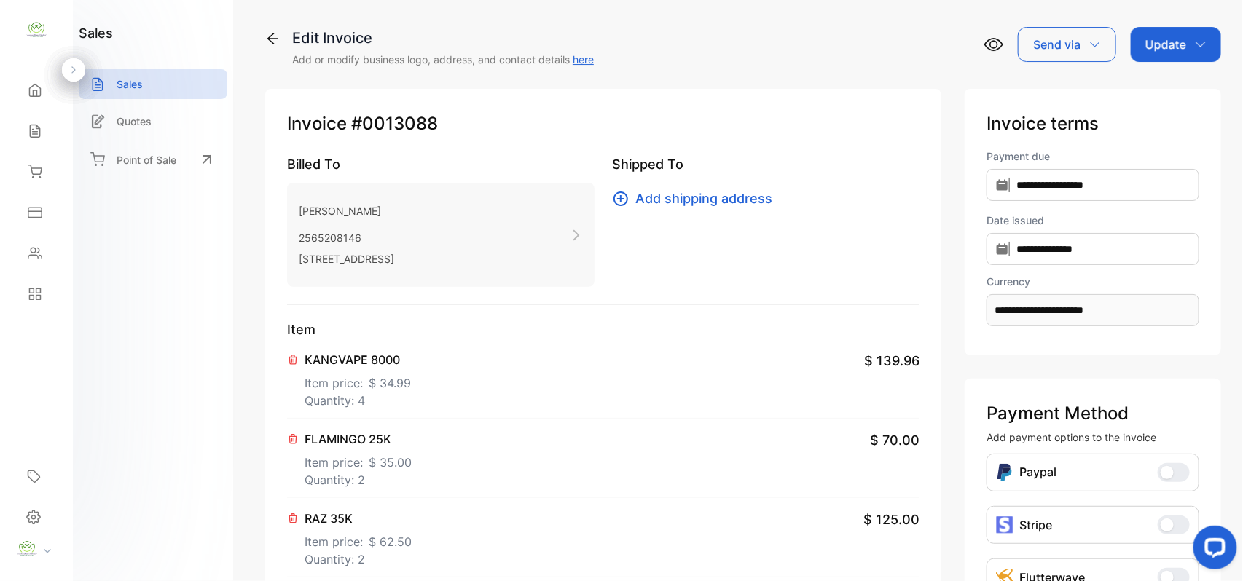
click at [1184, 44] on div "Update" at bounding box center [1175, 44] width 90 height 35
click at [1167, 88] on div "Invoice" at bounding box center [1178, 92] width 84 height 29
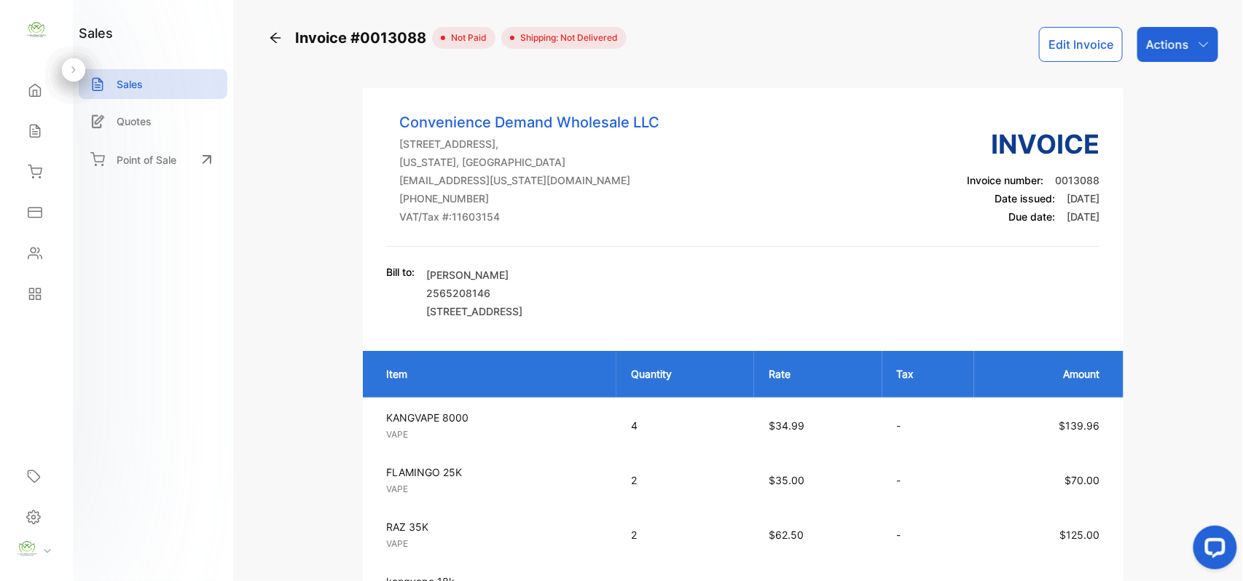
click at [1189, 31] on div "Actions" at bounding box center [1177, 44] width 81 height 35
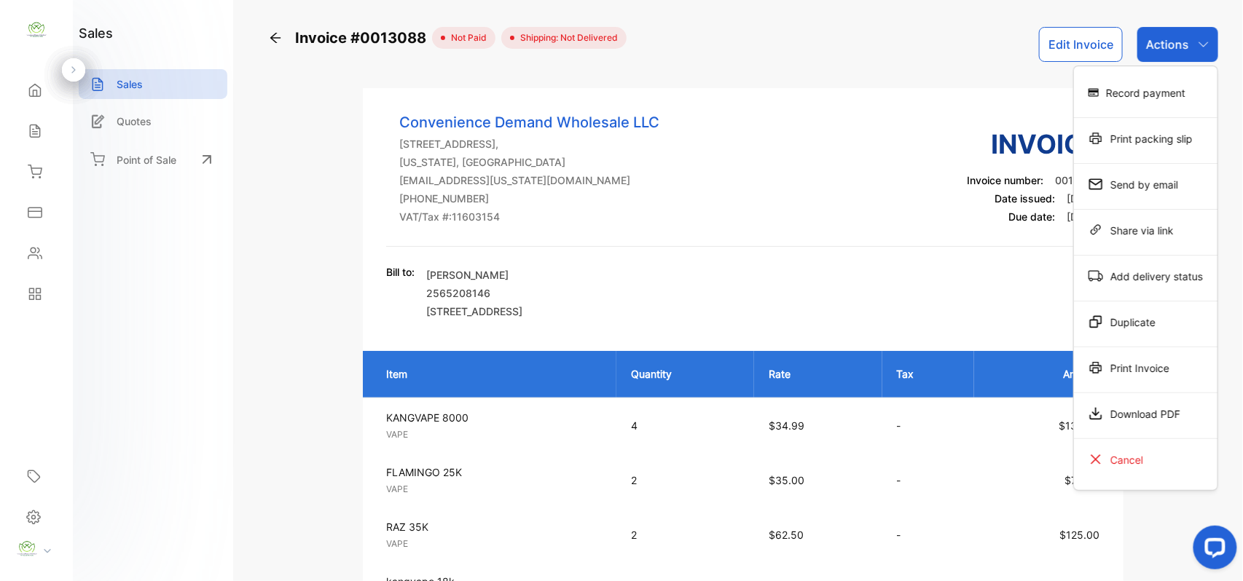
click at [1170, 374] on div "Print Invoice" at bounding box center [1145, 367] width 143 height 29
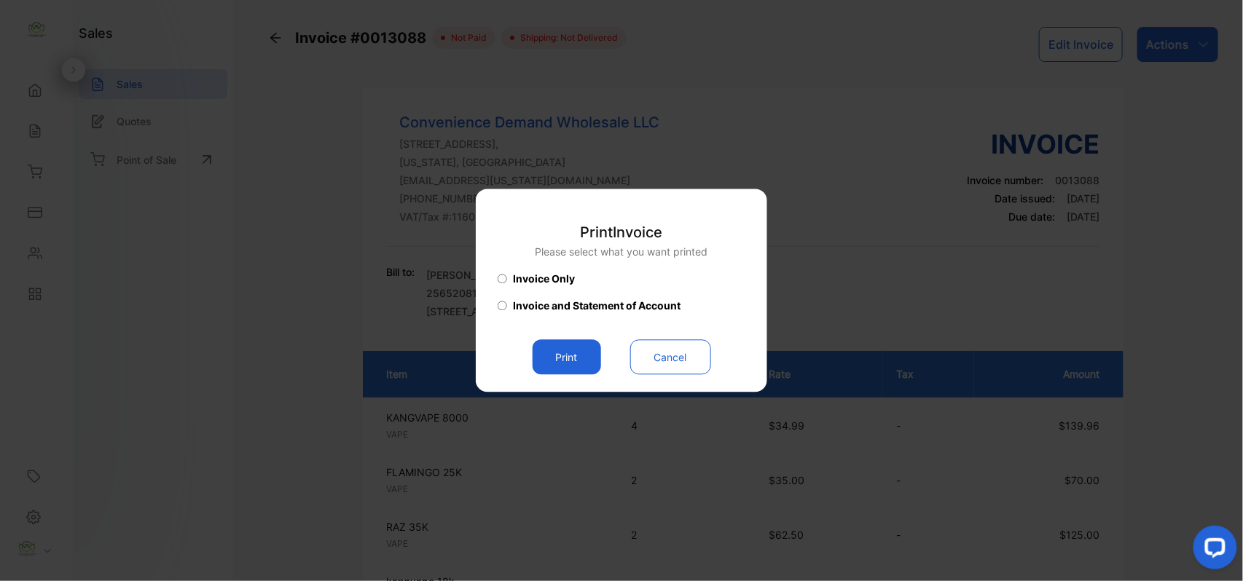
click at [592, 353] on button "Print" at bounding box center [566, 357] width 68 height 35
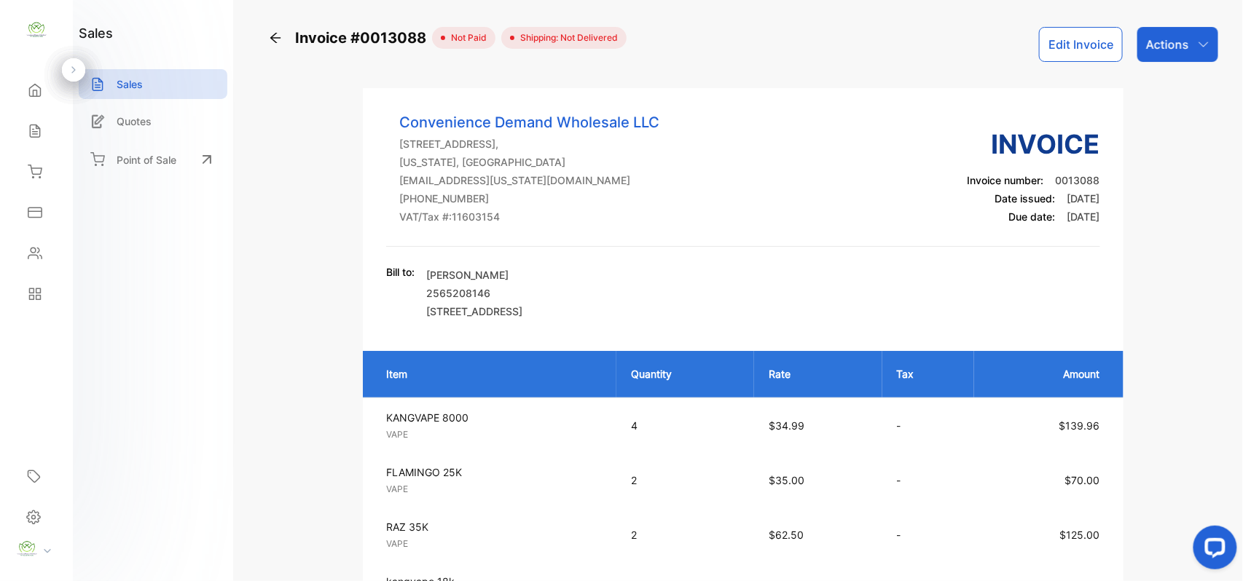
click at [1192, 47] on div "Actions" at bounding box center [1177, 44] width 81 height 35
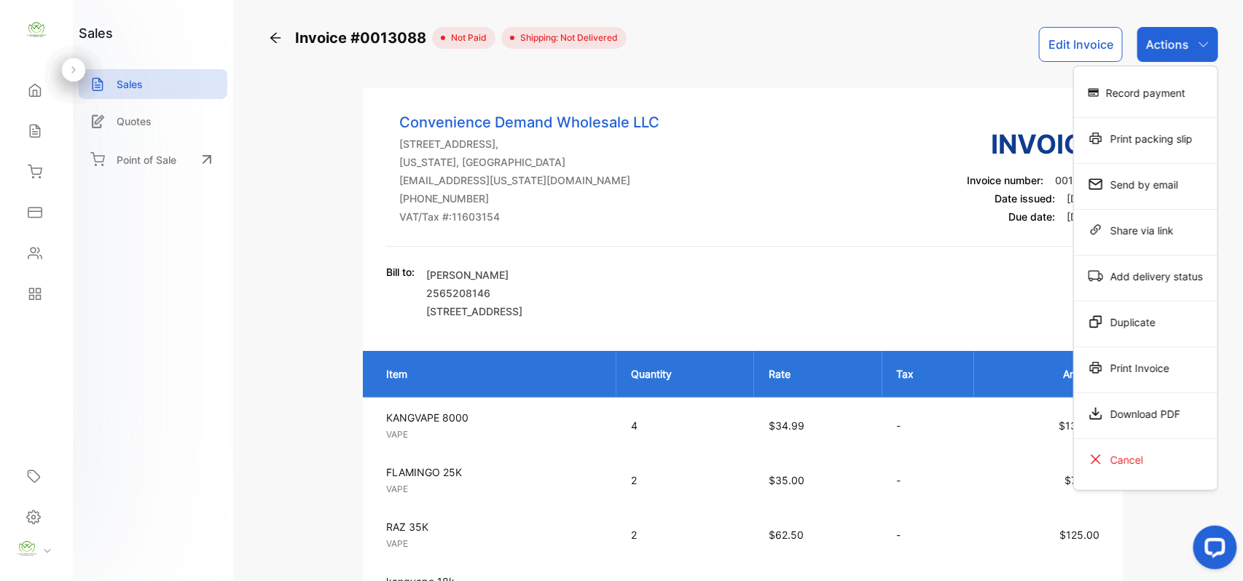
click at [1117, 380] on div "Print Invoice" at bounding box center [1145, 367] width 143 height 29
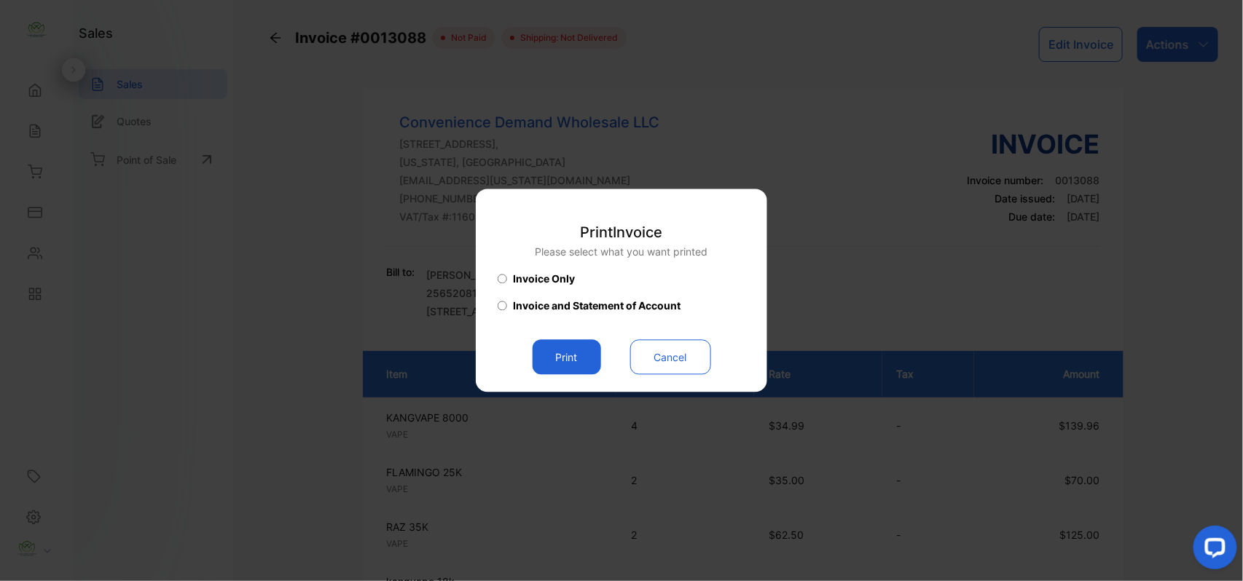
click at [590, 361] on button "Print" at bounding box center [566, 357] width 68 height 35
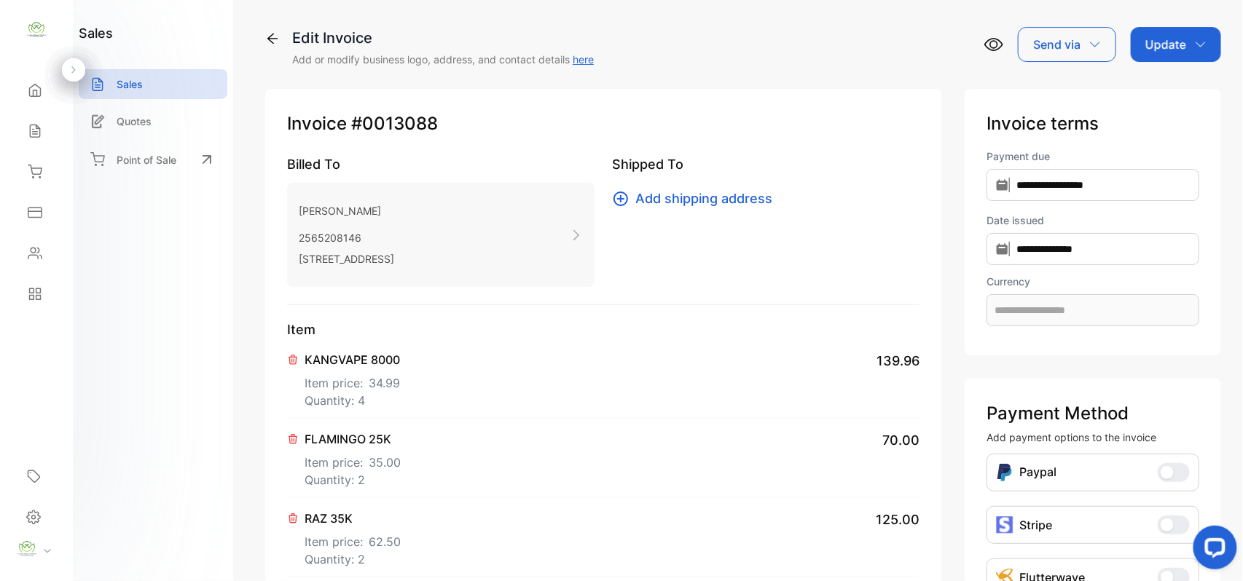
type input "**********"
click at [22, 128] on div "Sales" at bounding box center [37, 131] width 50 height 29
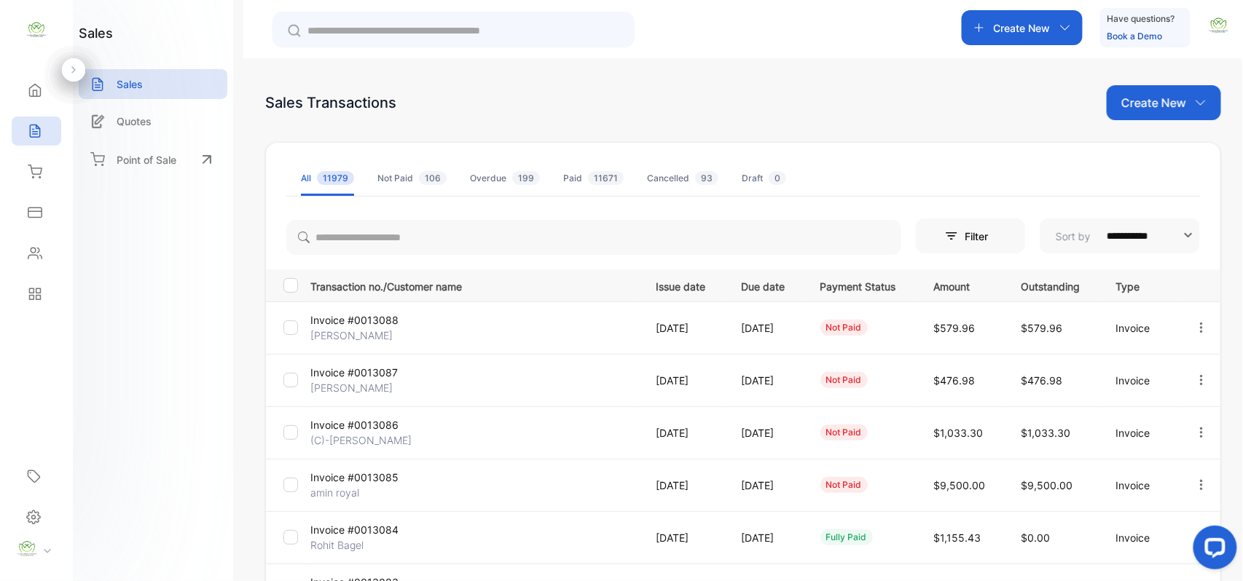
click at [1199, 326] on icon "button" at bounding box center [1201, 327] width 13 height 13
click at [1142, 418] on span "Record payment" at bounding box center [1159, 410] width 91 height 17
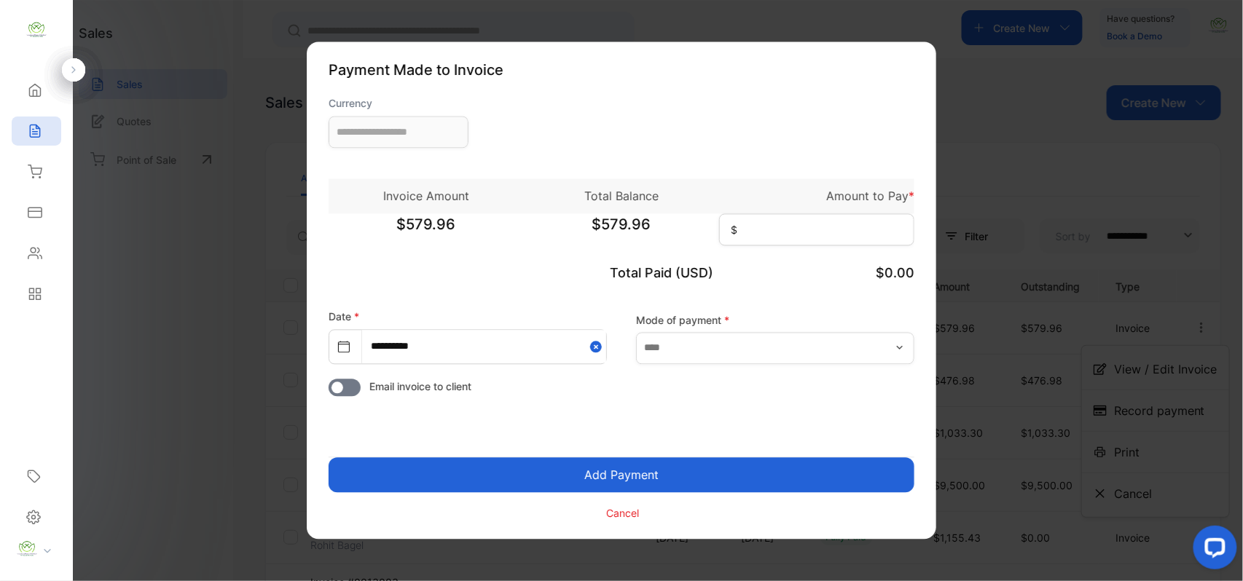
type input "**********"
click at [781, 225] on input at bounding box center [816, 230] width 195 height 32
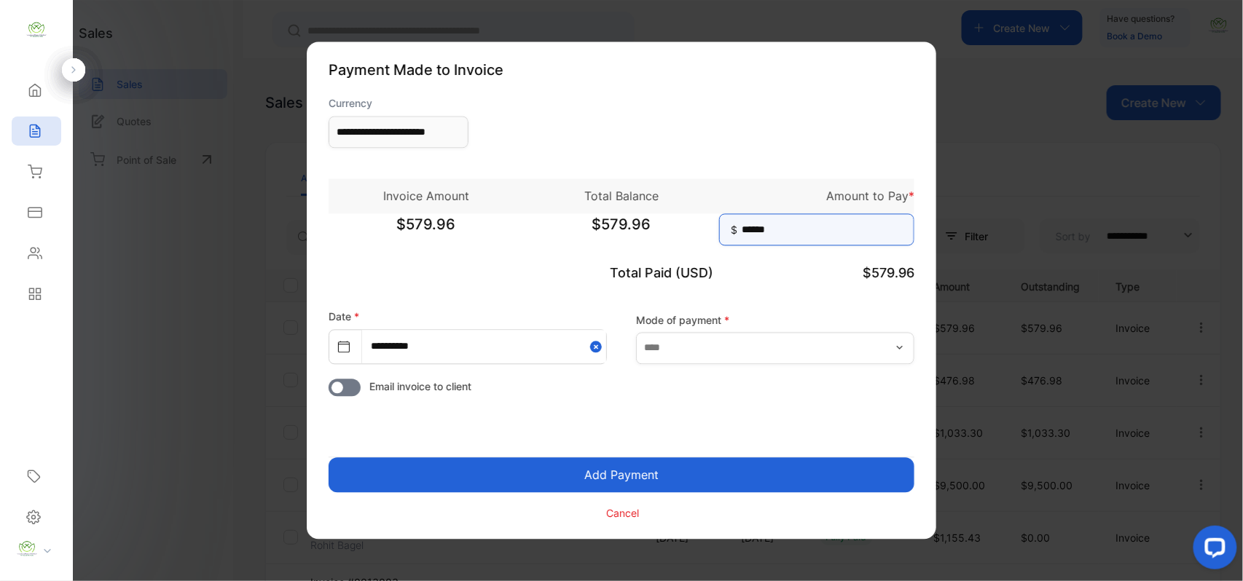
type input "******"
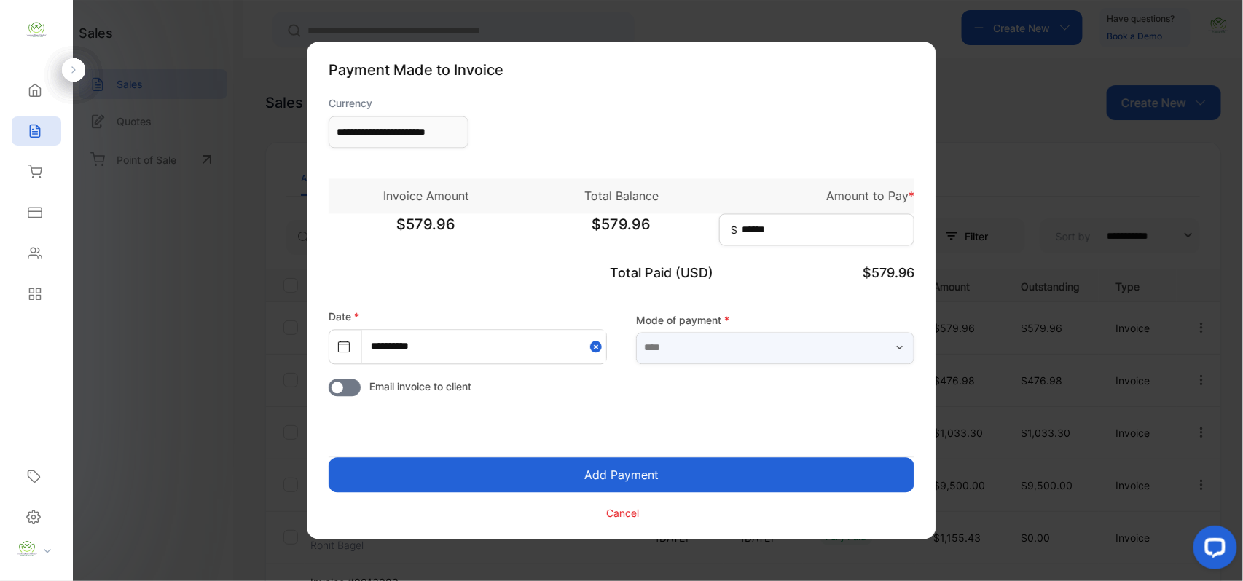
click at [788, 353] on input "text" at bounding box center [775, 348] width 278 height 32
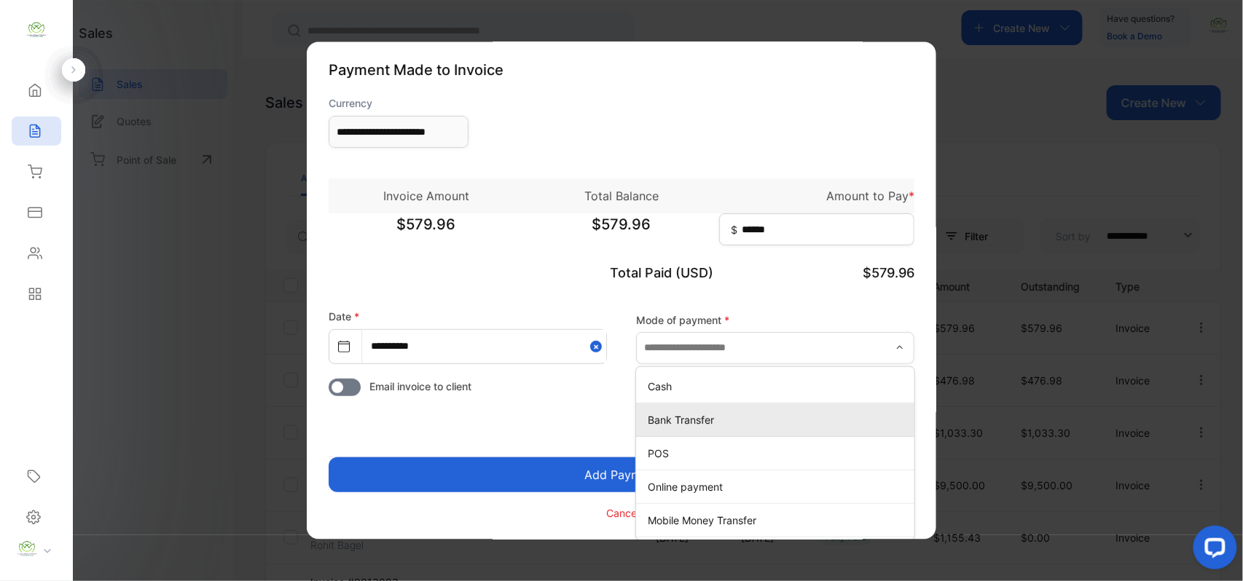
click at [669, 427] on p "Bank Transfer" at bounding box center [778, 419] width 261 height 15
type input "**********"
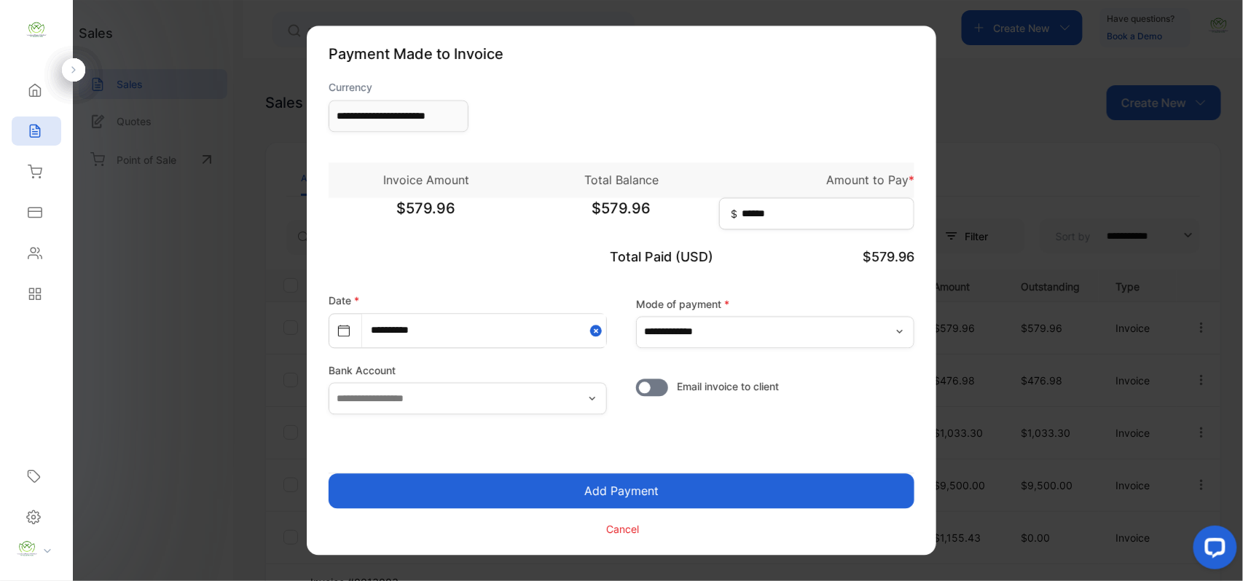
click at [601, 488] on button "Add Payment" at bounding box center [622, 491] width 586 height 35
